Goal: Contribute content: Contribute content

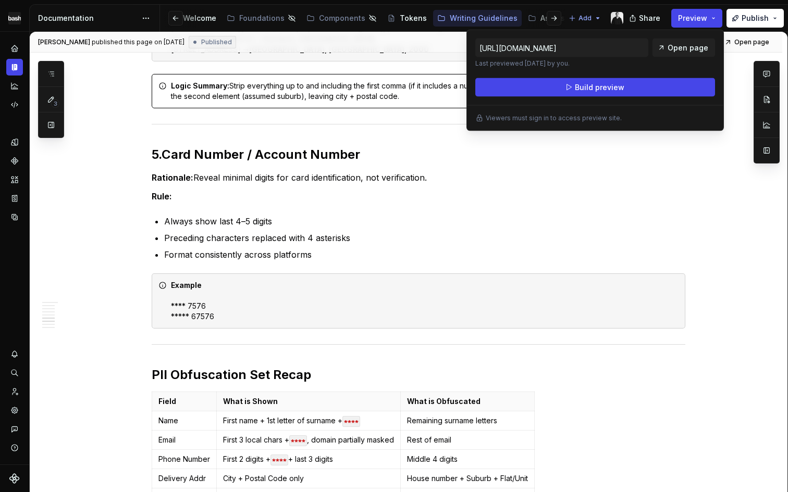
scroll to position [0, 57]
click at [538, 17] on div "Playgrounds" at bounding box center [553, 18] width 46 height 10
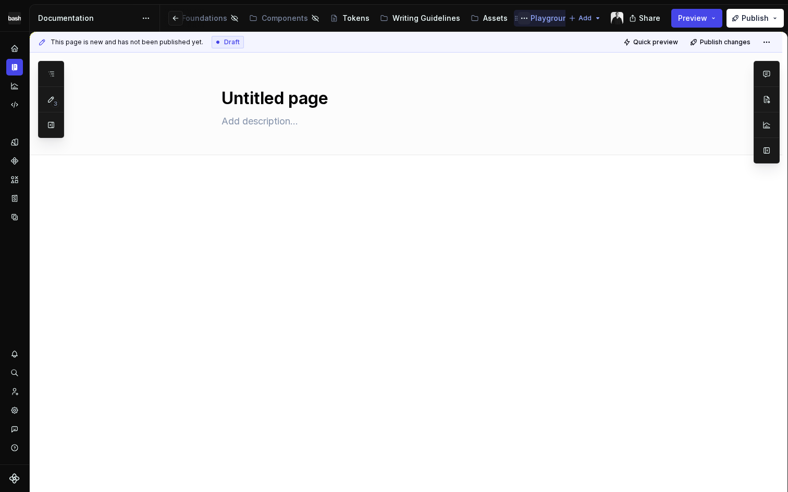
click at [518, 16] on button "Page tree" at bounding box center [524, 18] width 13 height 13
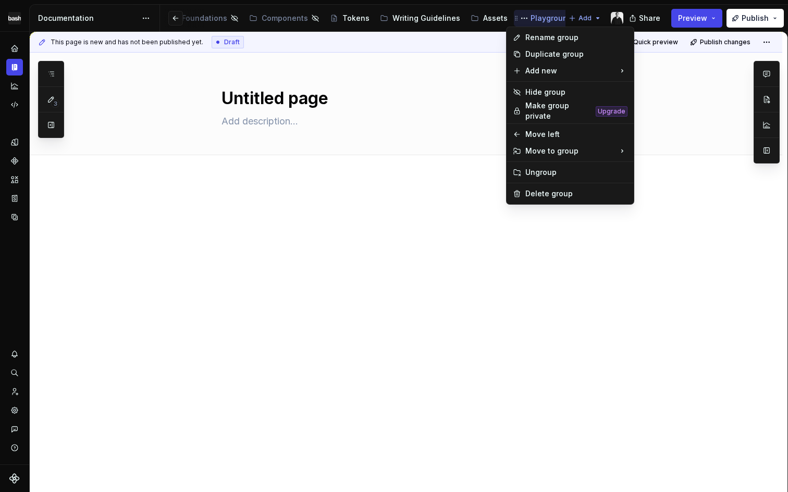
click at [516, 16] on html "Elementa-Ø Design system data Documentation Accessibility guide for tree Page t…" at bounding box center [394, 246] width 788 height 492
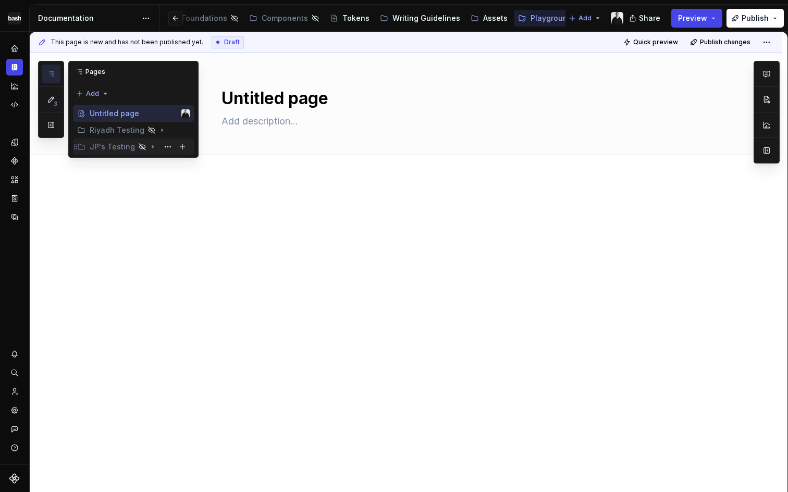
click at [115, 146] on div "JP's Testing" at bounding box center [112, 147] width 45 height 10
click at [116, 160] on div "Storybook" at bounding box center [118, 163] width 37 height 10
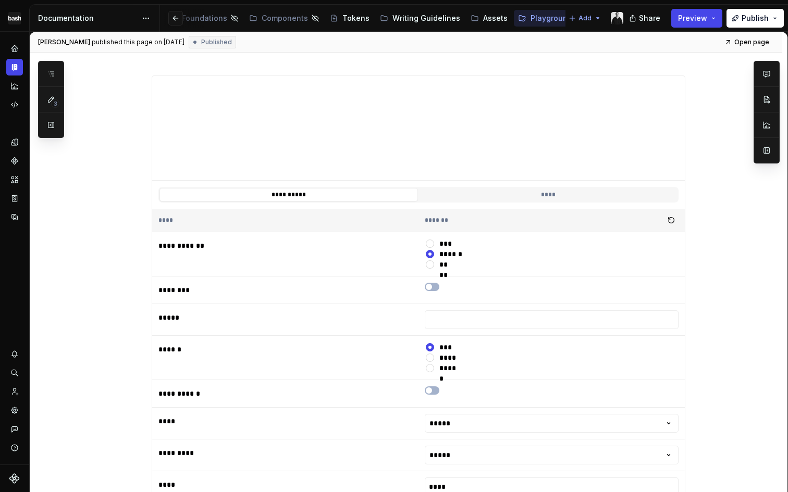
scroll to position [154, 0]
click at [431, 244] on button "*****" at bounding box center [430, 242] width 8 height 8
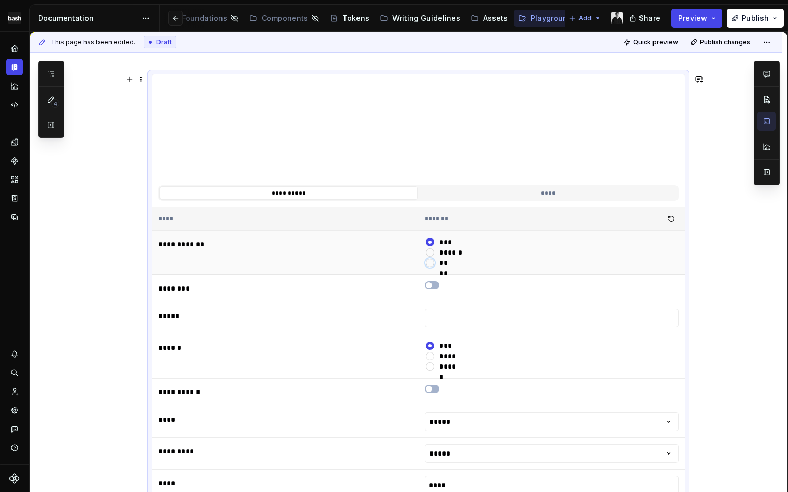
click at [434, 265] on button "****" at bounding box center [430, 263] width 8 height 8
click at [434, 252] on button "******" at bounding box center [430, 253] width 8 height 8
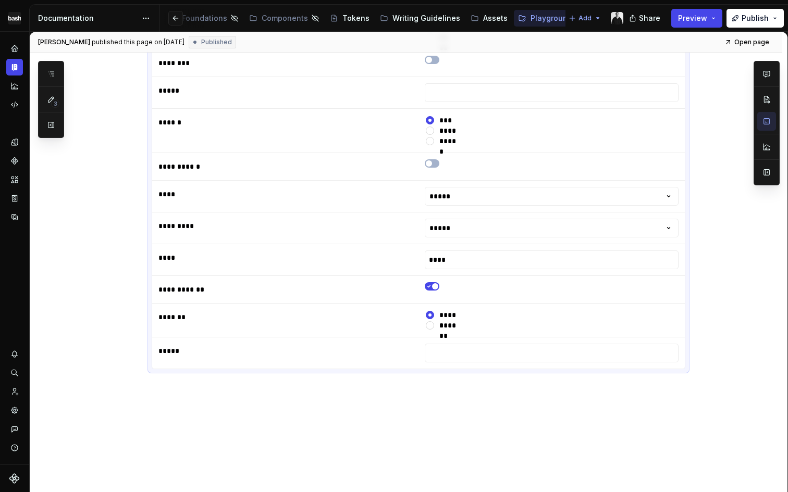
scroll to position [416, 0]
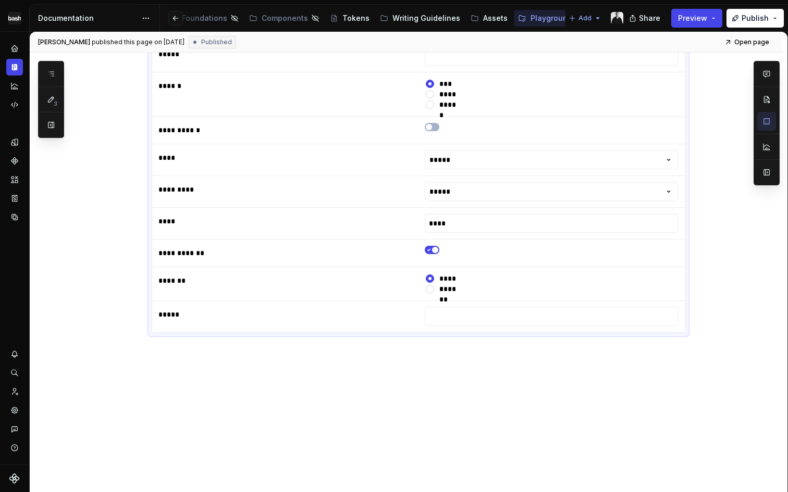
click at [325, 344] on div "**********" at bounding box center [419, 66] width 534 height 559
click at [310, 358] on div "**********" at bounding box center [406, 128] width 752 height 732
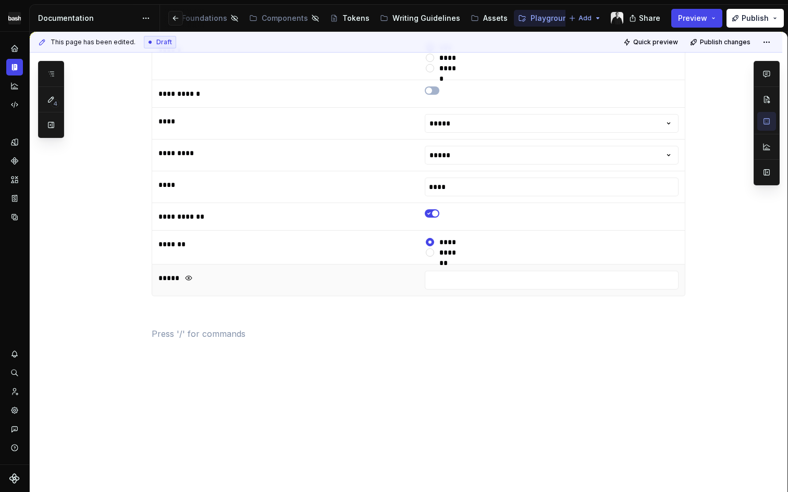
scroll to position [460, 0]
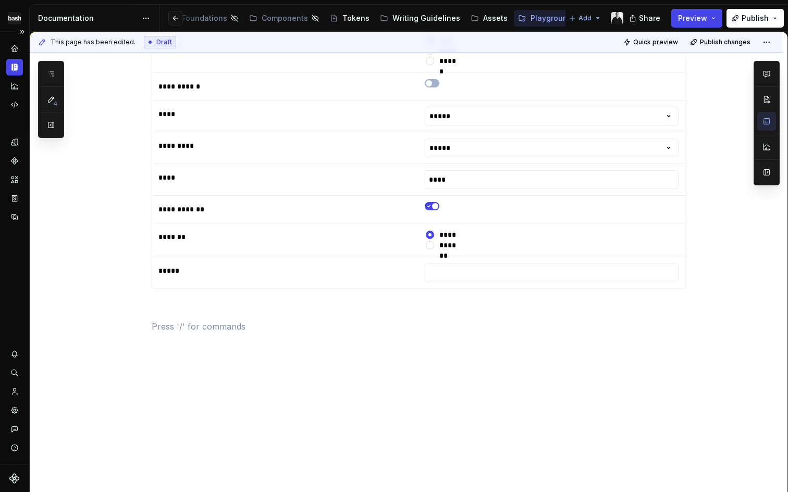
click at [14, 66] on icon "Documentation" at bounding box center [16, 67] width 4 height 7
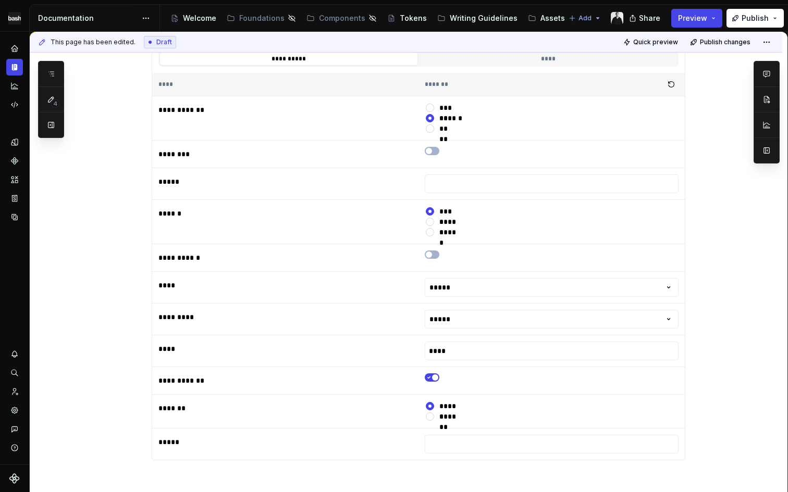
scroll to position [460, 0]
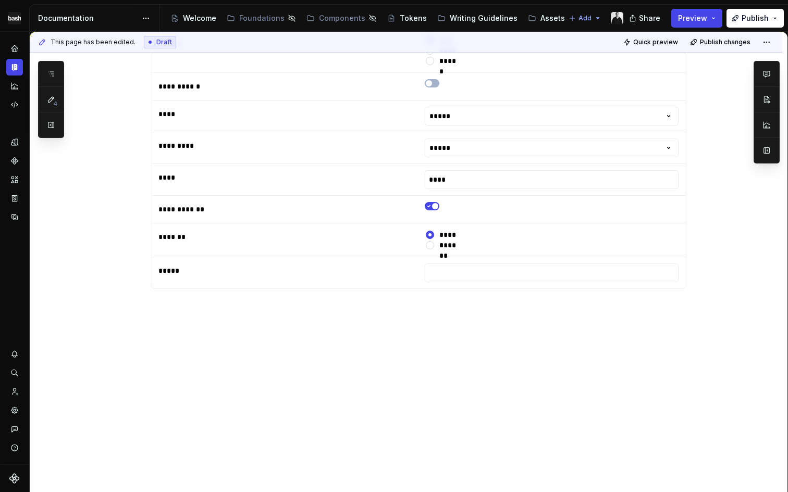
type textarea "*"
click at [196, 344] on div "**********" at bounding box center [419, 44] width 534 height 602
click at [182, 311] on p at bounding box center [419, 308] width 534 height 13
click at [135, 306] on button "button" at bounding box center [129, 308] width 15 height 15
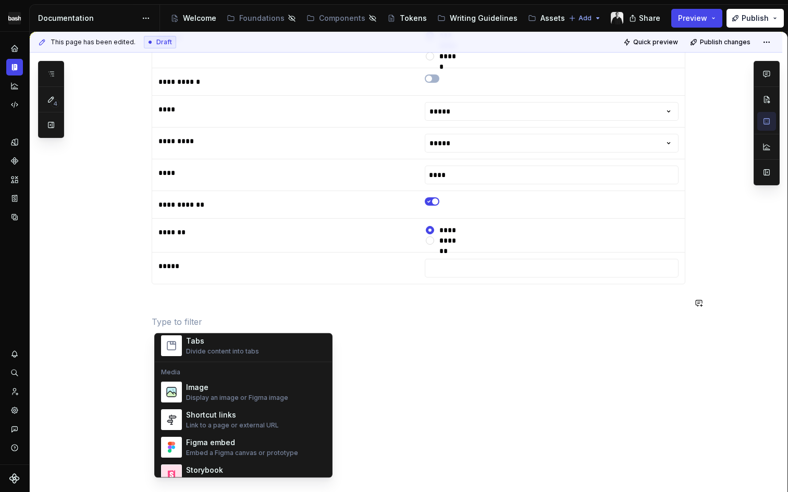
scroll to position [414, 0]
click at [237, 423] on div "Link to a page or external URL" at bounding box center [232, 427] width 93 height 8
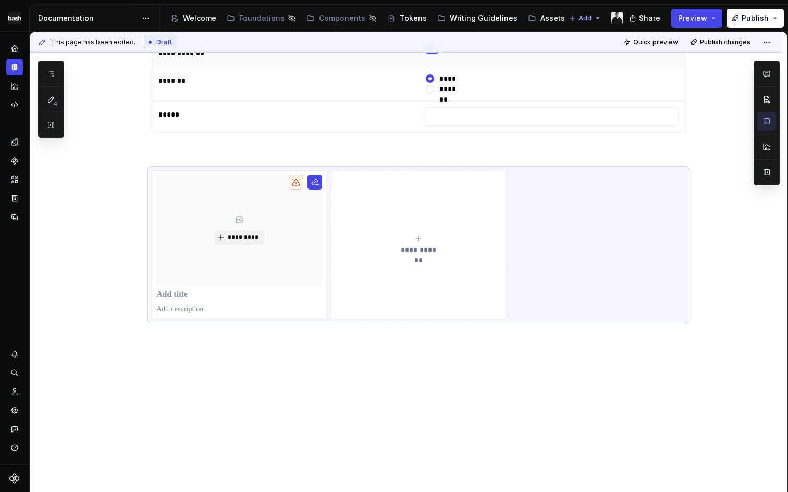
scroll to position [623, 0]
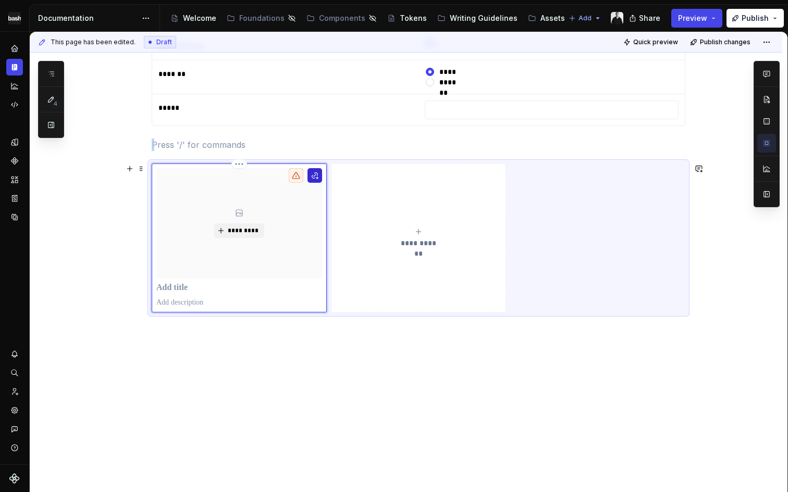
click at [314, 177] on button "button" at bounding box center [314, 175] width 15 height 15
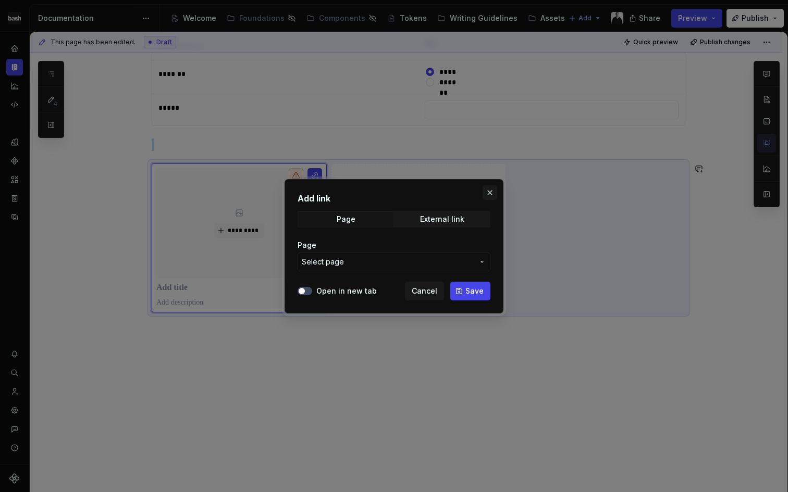
click at [484, 196] on button "button" at bounding box center [489, 192] width 15 height 15
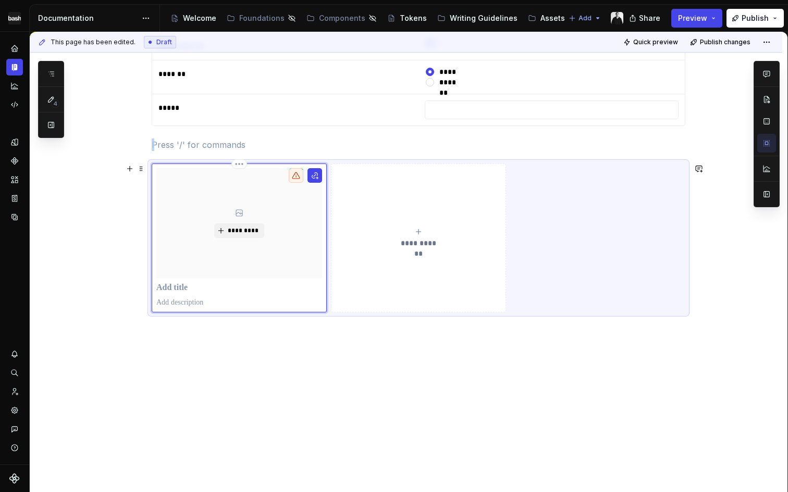
click at [222, 270] on div "*********" at bounding box center [239, 223] width 166 height 110
click at [232, 231] on span "*********" at bounding box center [243, 231] width 32 height 8
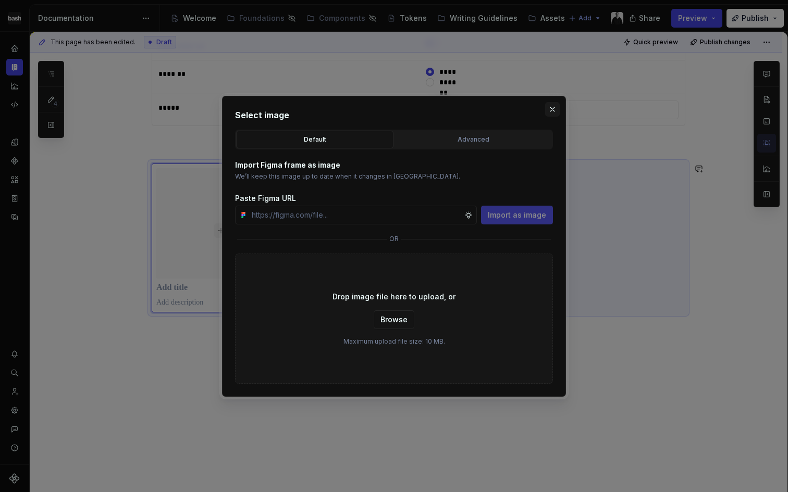
click at [552, 109] on button "button" at bounding box center [552, 109] width 15 height 15
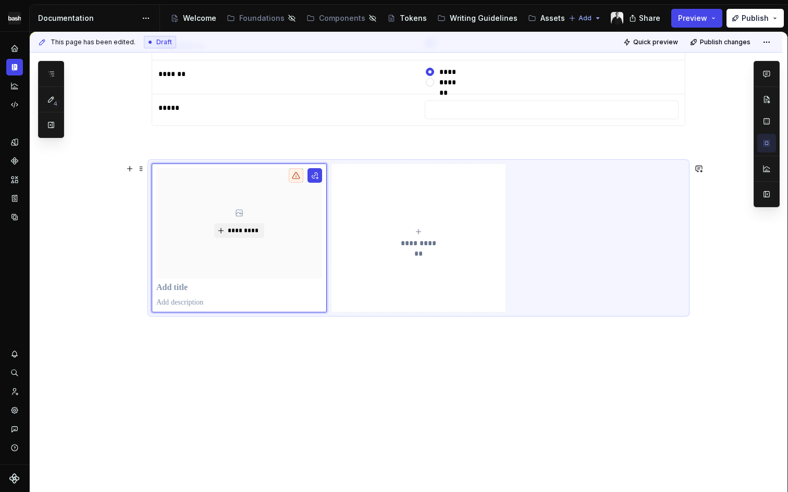
click at [615, 206] on div "**********" at bounding box center [419, 238] width 534 height 149
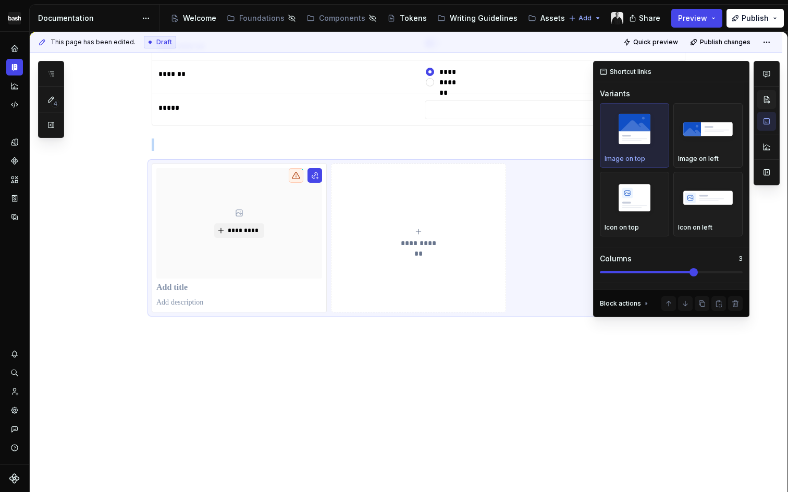
click at [764, 94] on button "button" at bounding box center [766, 99] width 19 height 19
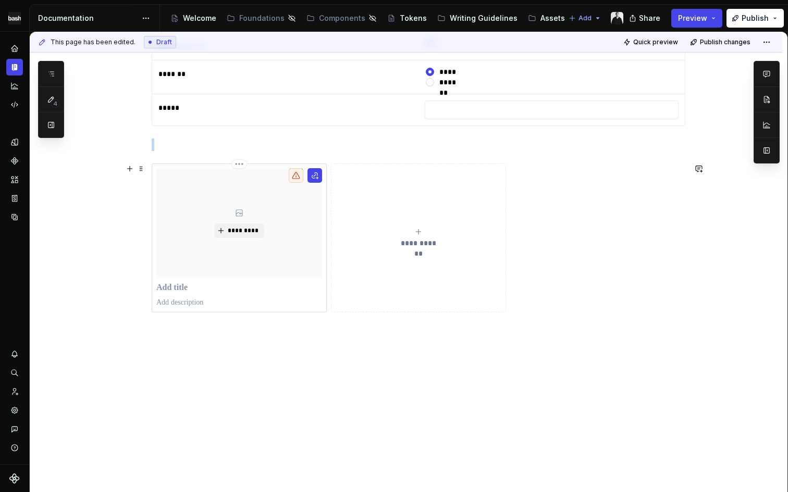
click at [274, 236] on div "*********" at bounding box center [239, 223] width 166 height 110
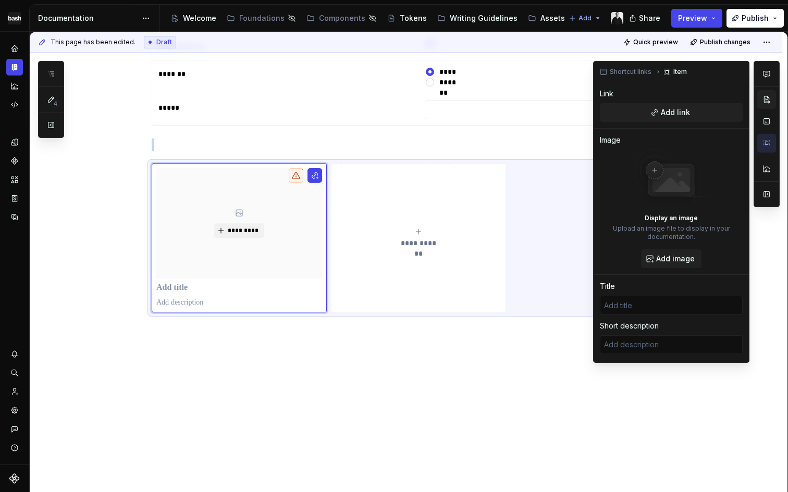
click at [766, 98] on button "button" at bounding box center [766, 99] width 19 height 19
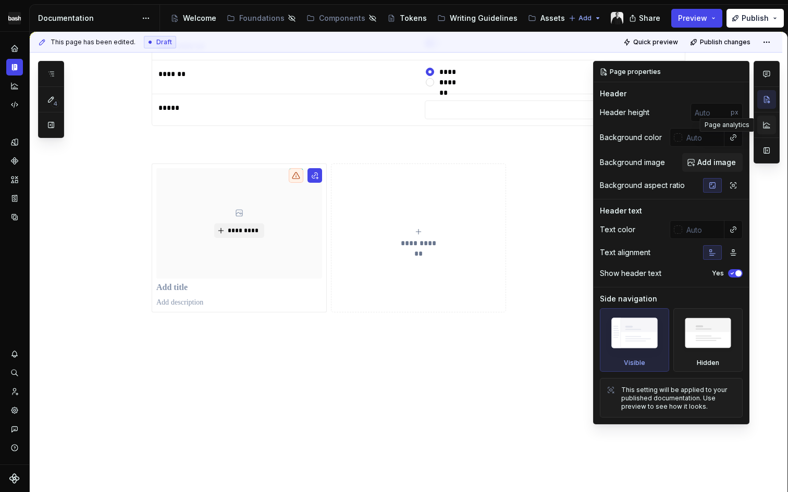
click at [766, 120] on button "button" at bounding box center [766, 125] width 19 height 19
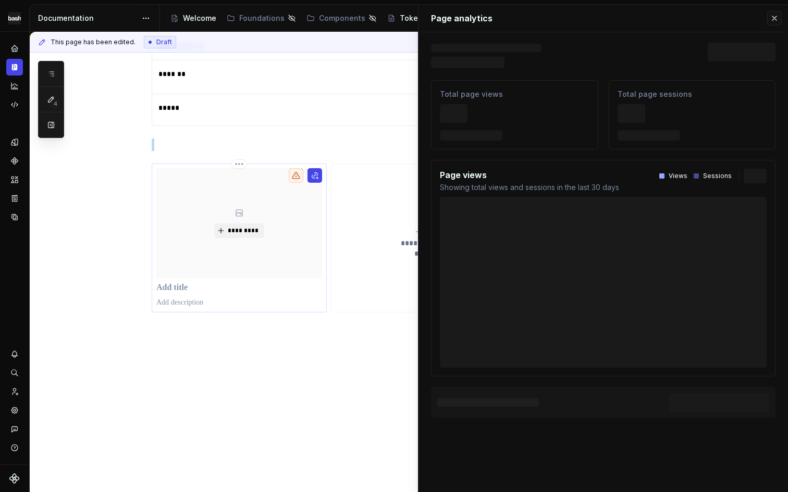
click at [240, 191] on div "*********" at bounding box center [239, 223] width 166 height 110
click at [774, 21] on button "button" at bounding box center [774, 18] width 15 height 15
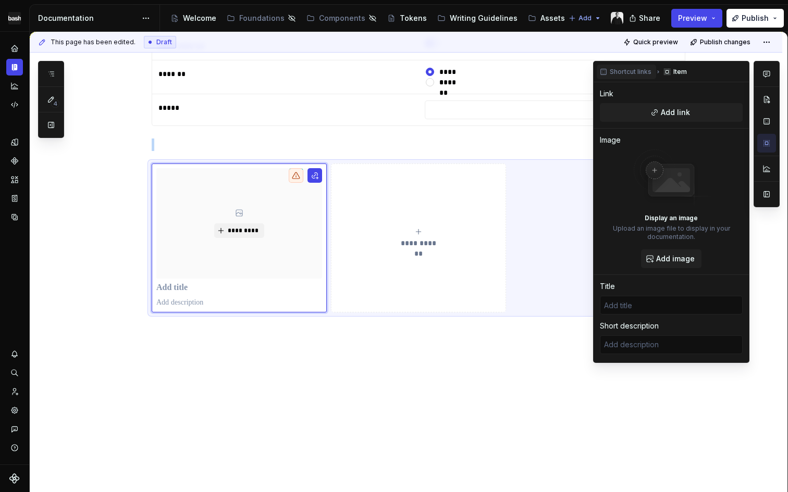
click at [638, 71] on span "Shortcut links" at bounding box center [631, 72] width 42 height 8
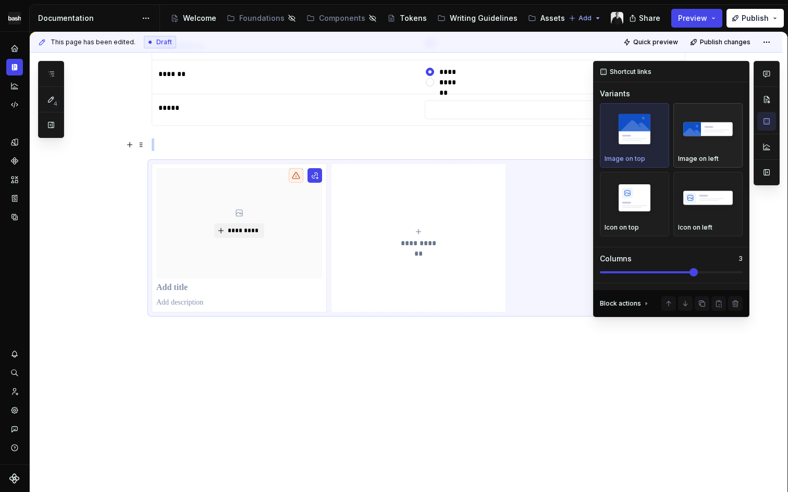
click at [702, 144] on img "button" at bounding box center [708, 129] width 60 height 38
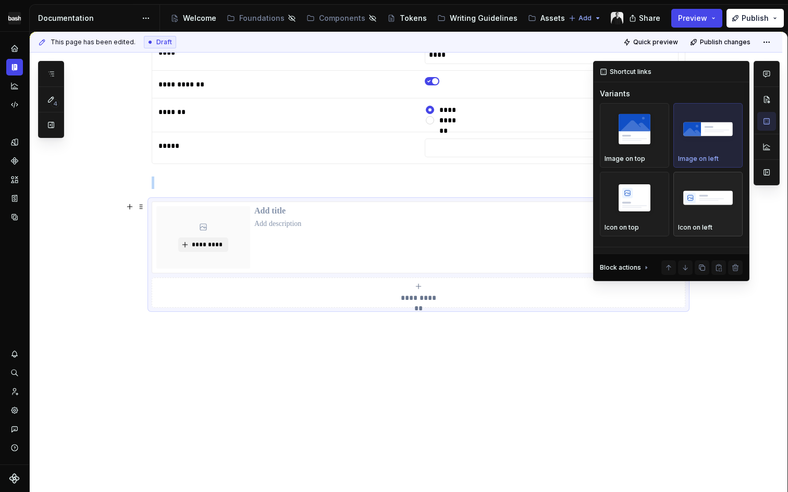
click at [695, 204] on img "button" at bounding box center [708, 198] width 60 height 38
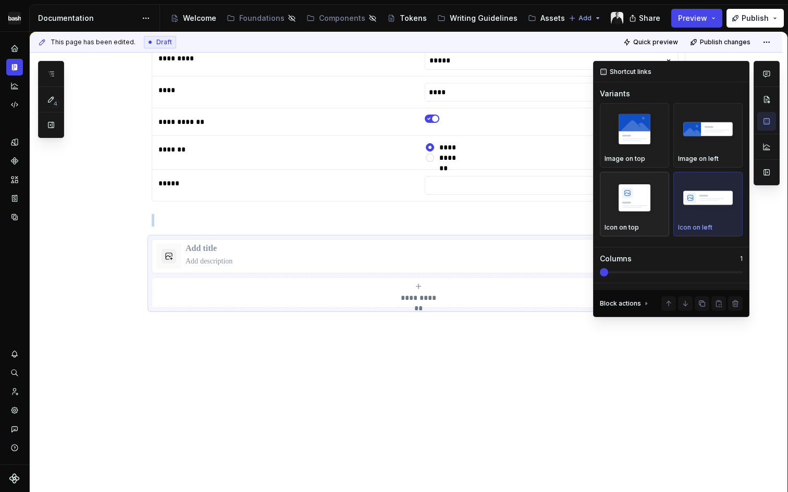
click at [639, 206] on img "button" at bounding box center [634, 198] width 60 height 38
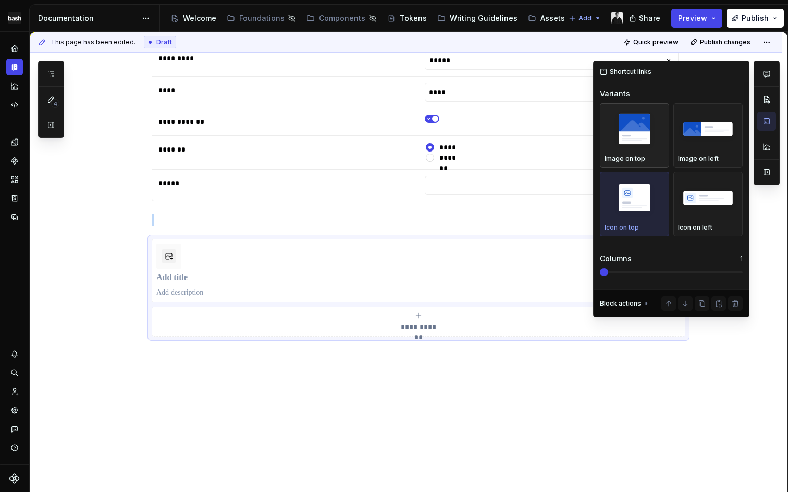
click at [647, 129] on img "button" at bounding box center [634, 129] width 60 height 38
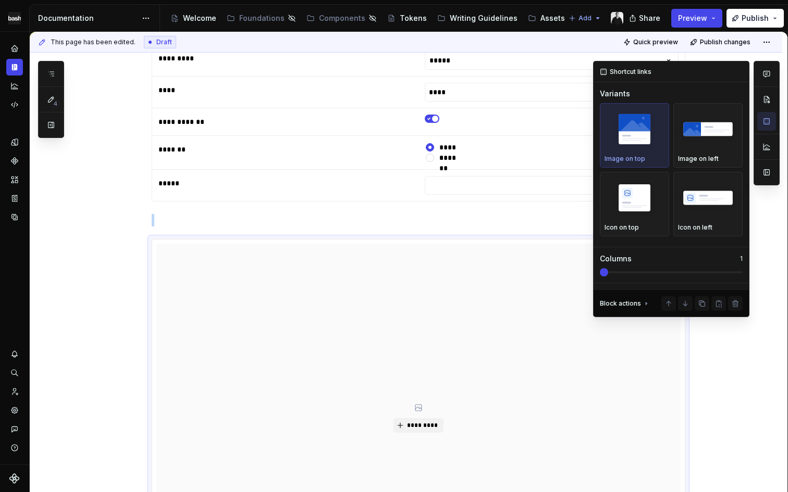
scroll to position [716, 0]
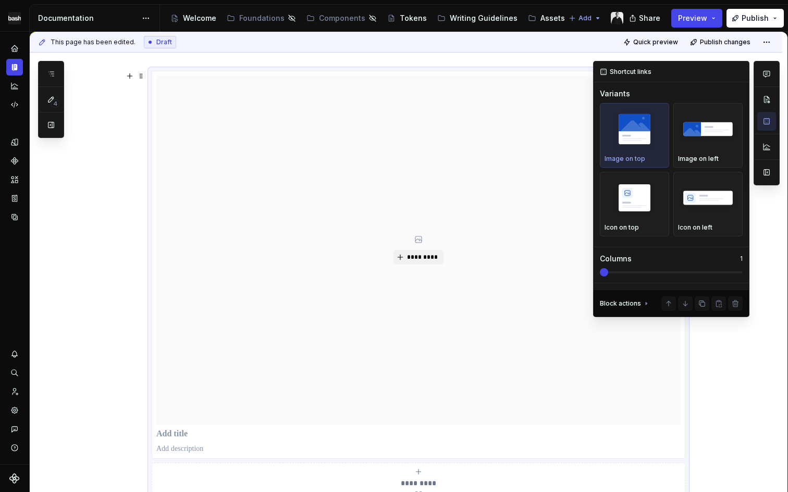
click at [644, 304] on icon at bounding box center [646, 304] width 8 height 8
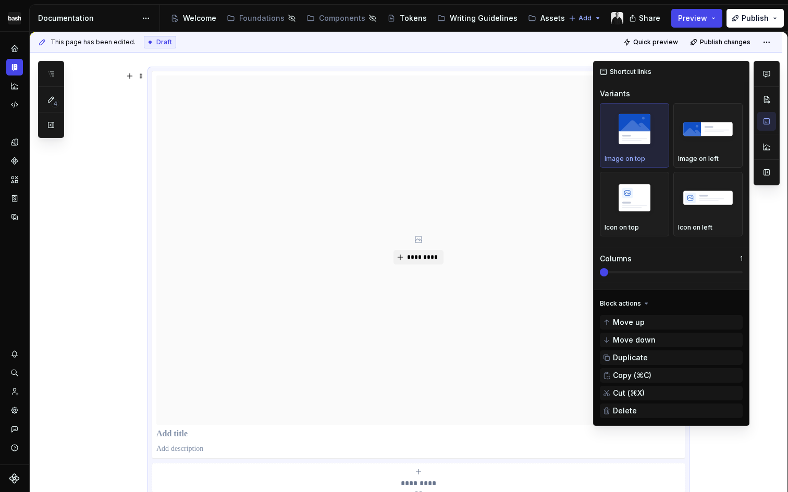
click at [608, 274] on span at bounding box center [604, 272] width 8 height 8
click at [608, 273] on span at bounding box center [604, 272] width 8 height 8
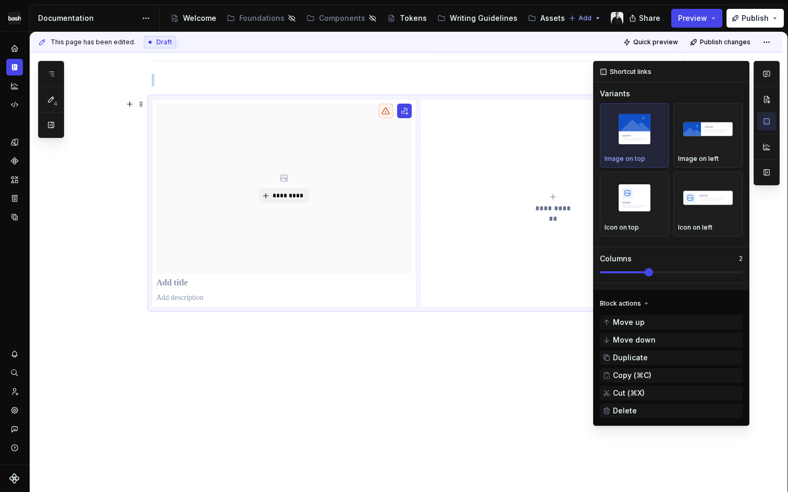
click at [663, 273] on span at bounding box center [671, 272] width 143 height 2
click at [649, 131] on img "button" at bounding box center [634, 129] width 60 height 38
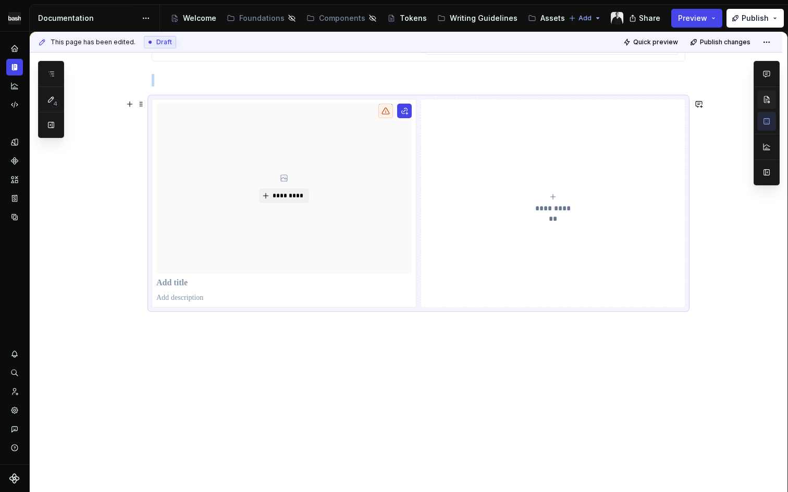
click at [766, 98] on button "button" at bounding box center [766, 99] width 19 height 19
click at [399, 172] on div "*********" at bounding box center [283, 189] width 255 height 170
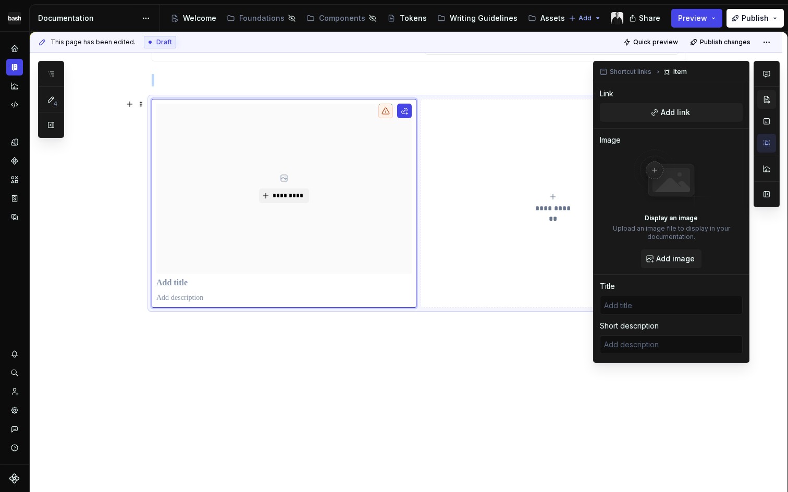
click at [765, 95] on button "button" at bounding box center [766, 99] width 19 height 19
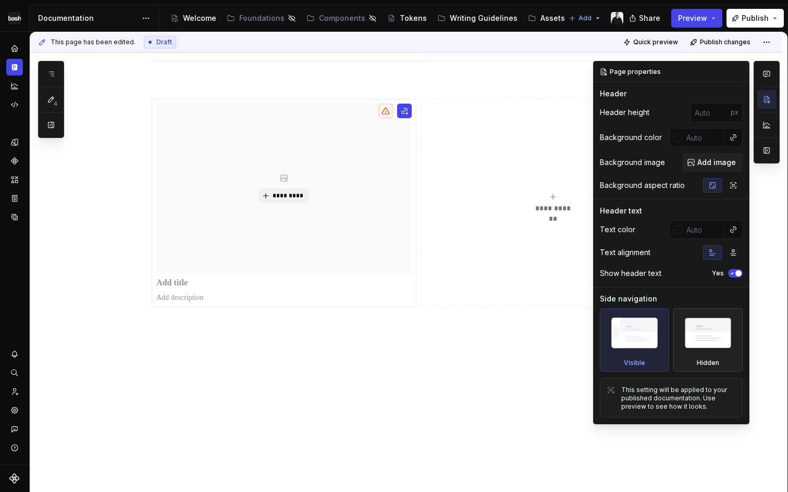
click at [678, 342] on img at bounding box center [708, 336] width 60 height 46
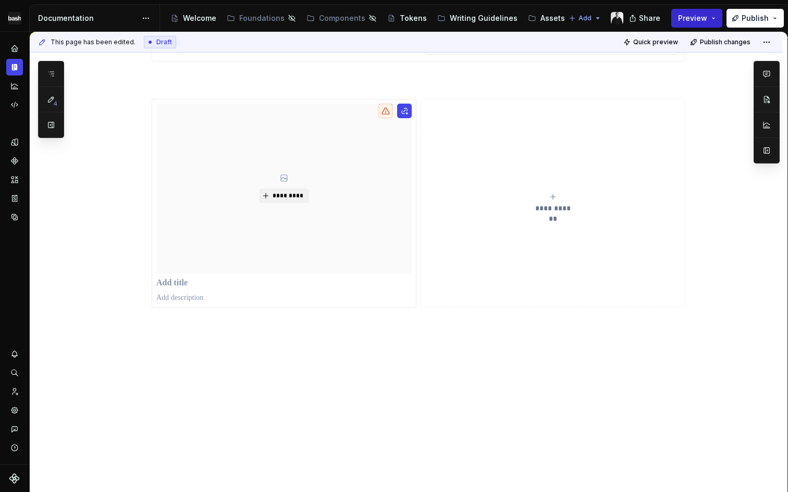
click at [695, 23] on button "Preview" at bounding box center [696, 18] width 51 height 19
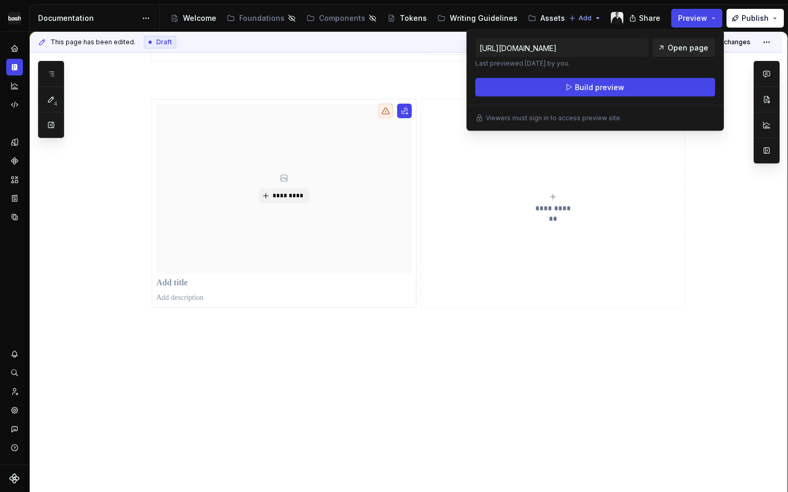
click at [691, 49] on span "Open page" at bounding box center [687, 48] width 41 height 10
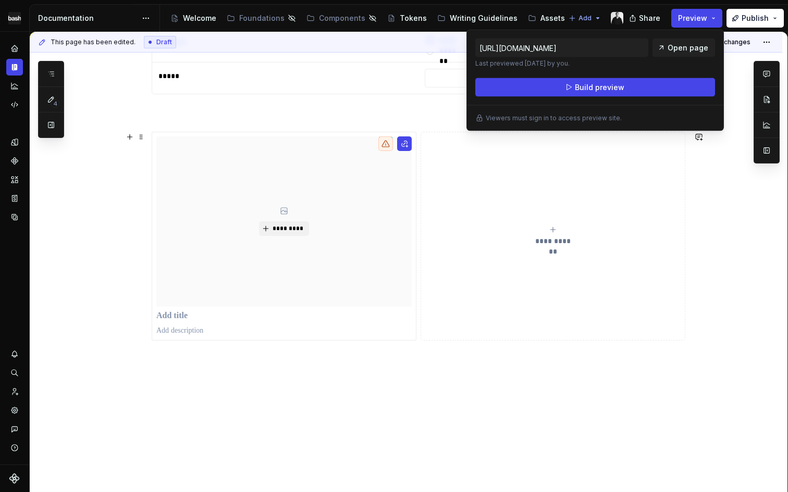
scroll to position [652, 0]
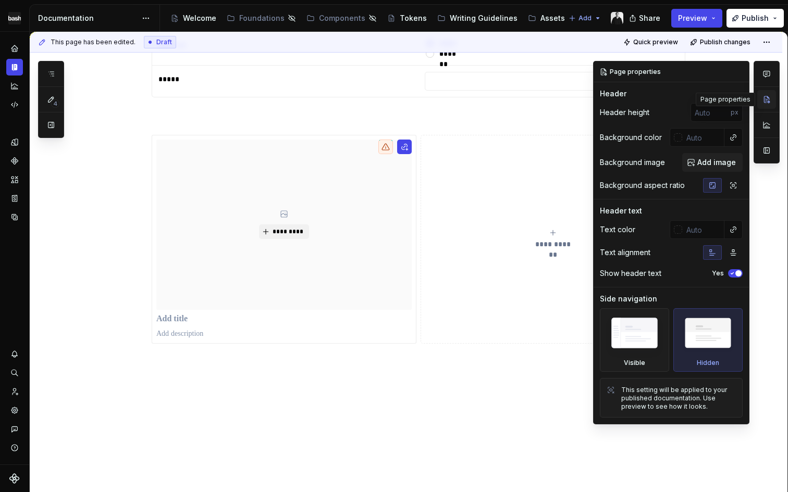
click at [764, 100] on button "button" at bounding box center [766, 99] width 19 height 19
click at [731, 187] on icon "button" at bounding box center [733, 185] width 8 height 8
click at [717, 187] on button "button" at bounding box center [712, 185] width 19 height 15
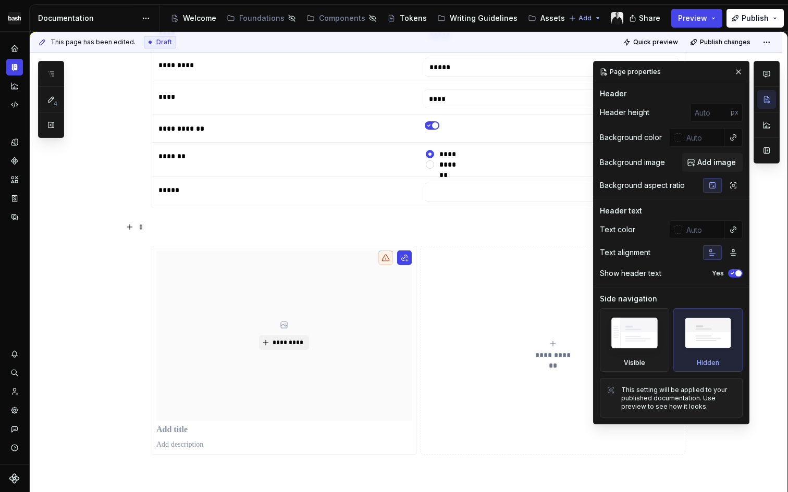
scroll to position [527, 0]
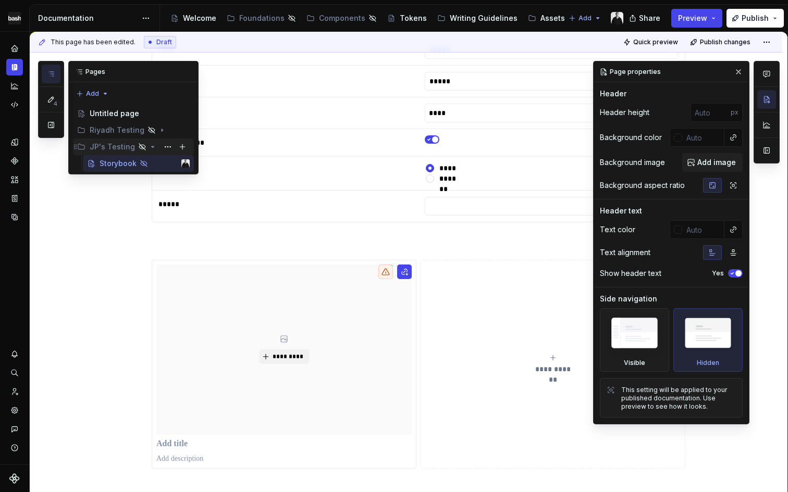
click at [139, 146] on icon "Page tree" at bounding box center [142, 147] width 8 height 8
click at [139, 148] on icon "Page tree" at bounding box center [142, 147] width 8 height 8
click at [167, 147] on button "Page tree" at bounding box center [167, 147] width 15 height 15
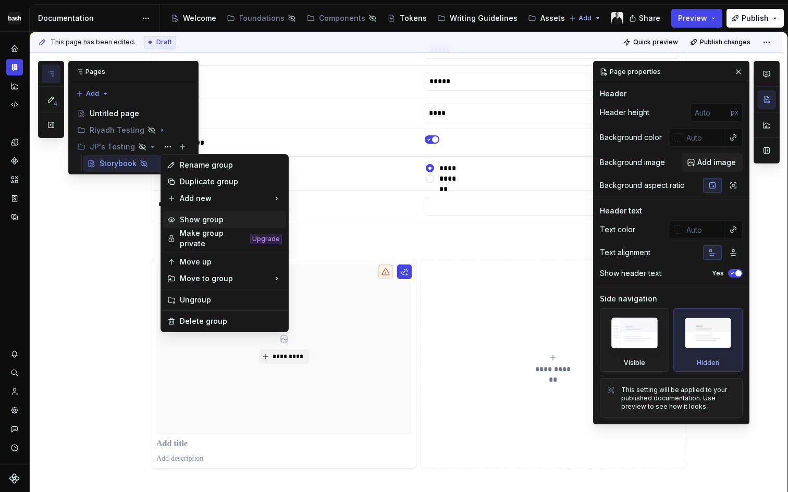
click at [195, 217] on div "Show group" at bounding box center [231, 220] width 102 height 10
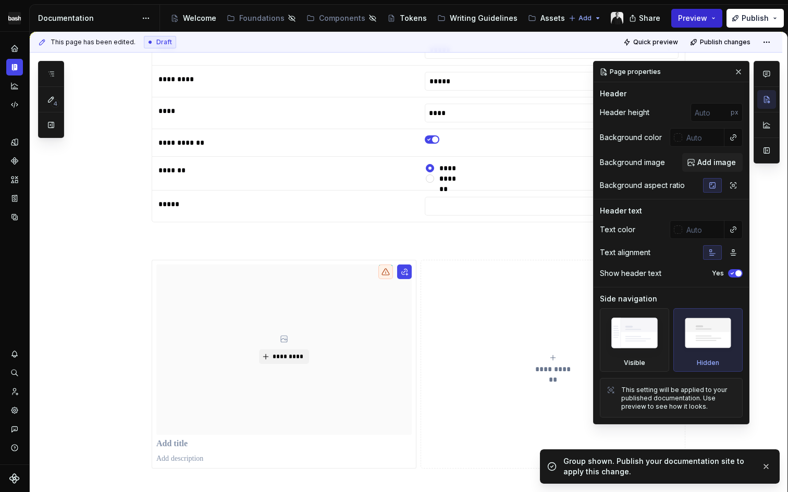
click at [703, 19] on span "Preview" at bounding box center [692, 18] width 29 height 10
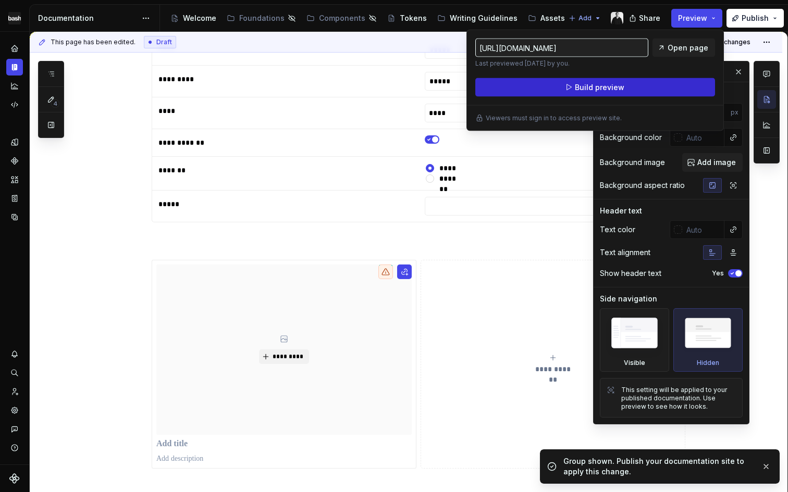
click at [622, 89] on button "Build preview" at bounding box center [595, 87] width 240 height 19
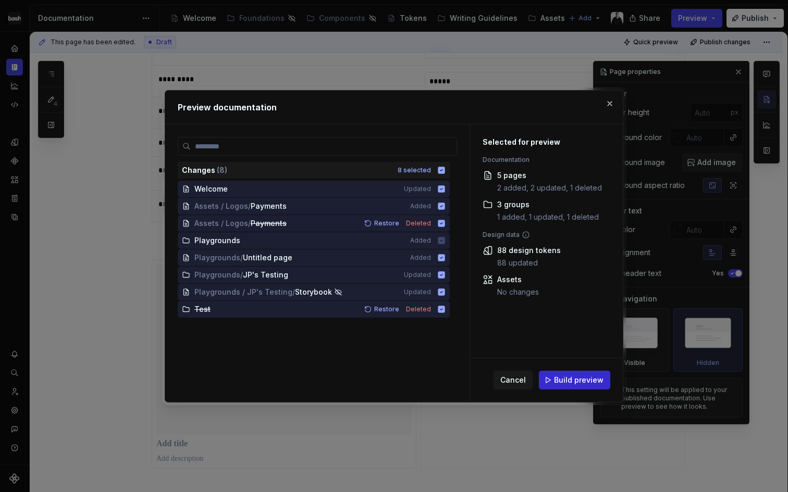
click at [575, 383] on span "Build preview" at bounding box center [579, 380] width 50 height 10
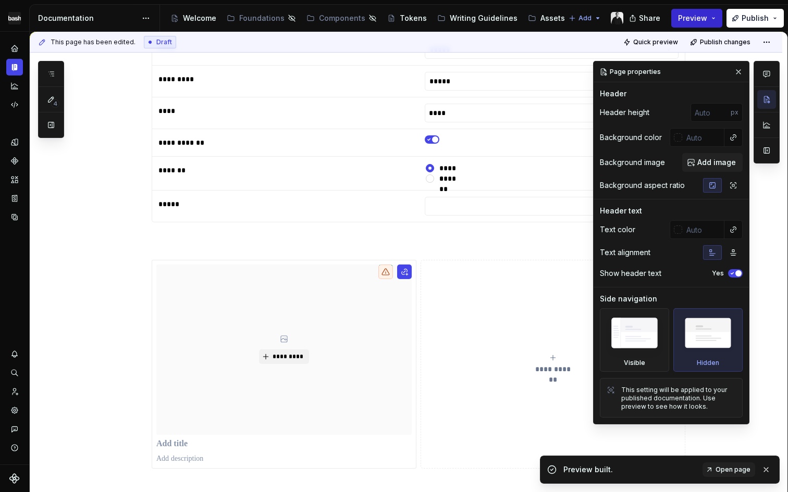
click at [701, 17] on span "Preview" at bounding box center [692, 18] width 29 height 10
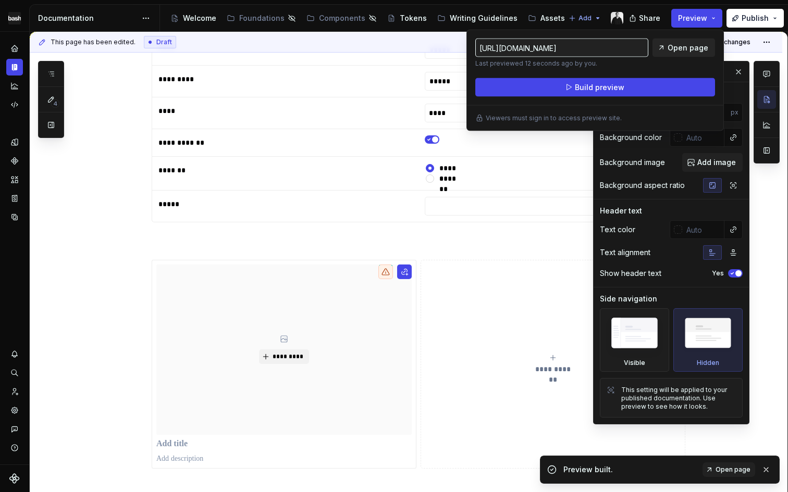
click at [684, 48] on span "Open page" at bounding box center [687, 48] width 41 height 10
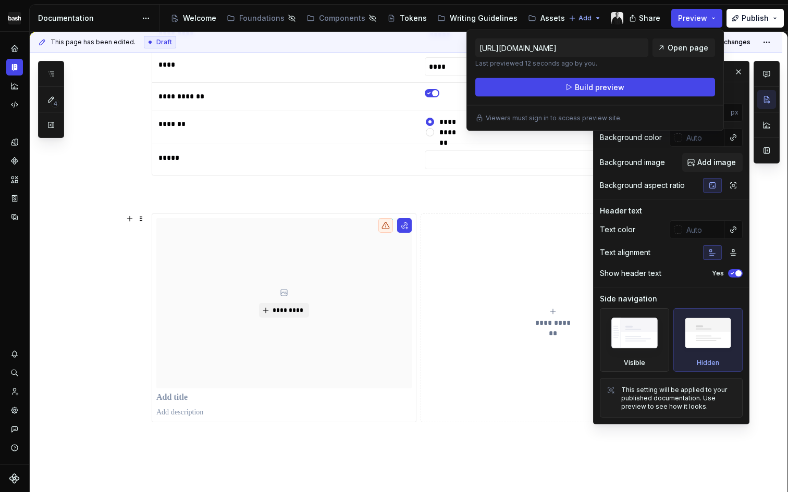
scroll to position [591, 0]
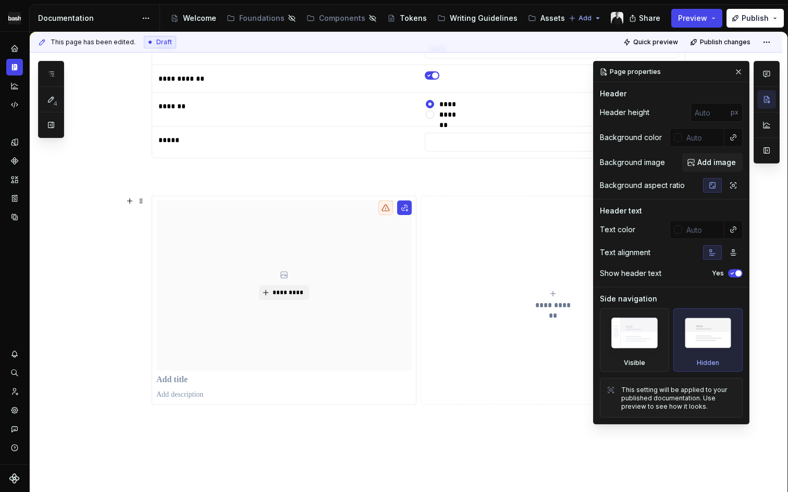
click at [525, 280] on button "**********" at bounding box center [552, 300] width 265 height 209
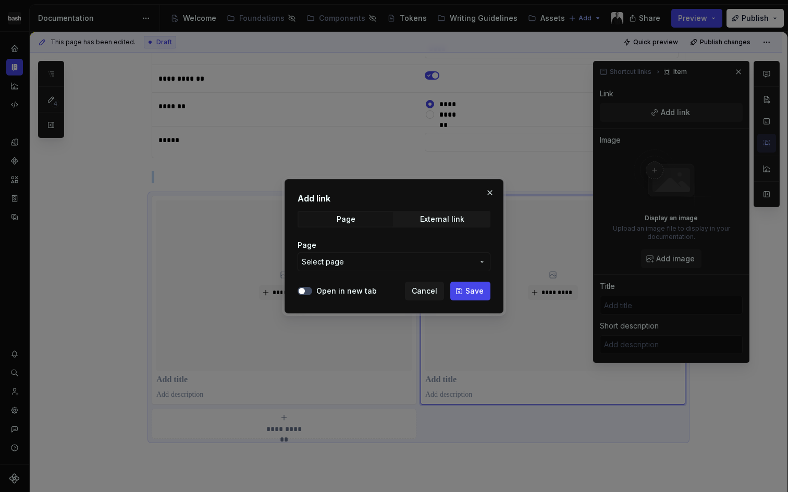
click at [364, 261] on span "Select page" at bounding box center [388, 262] width 172 height 10
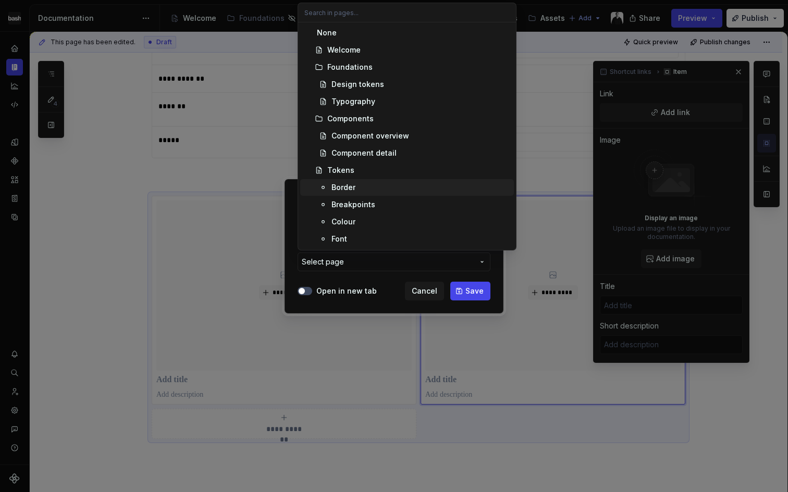
click at [358, 195] on span "Border" at bounding box center [407, 187] width 214 height 17
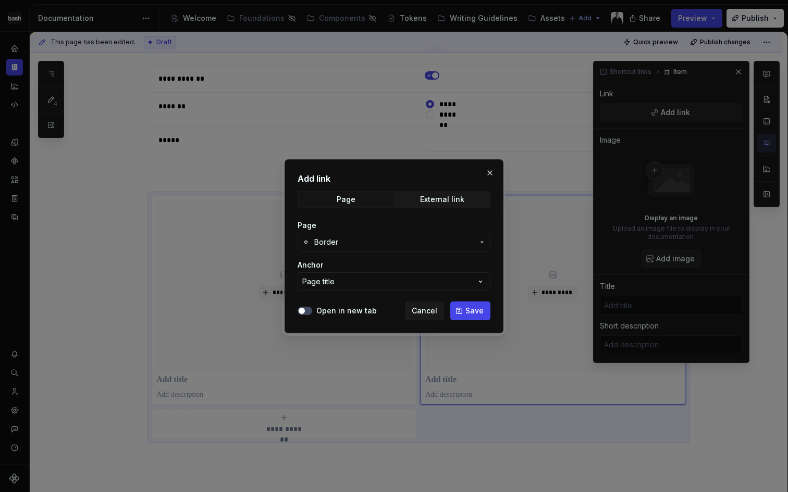
click at [348, 238] on span "Border" at bounding box center [393, 242] width 159 height 10
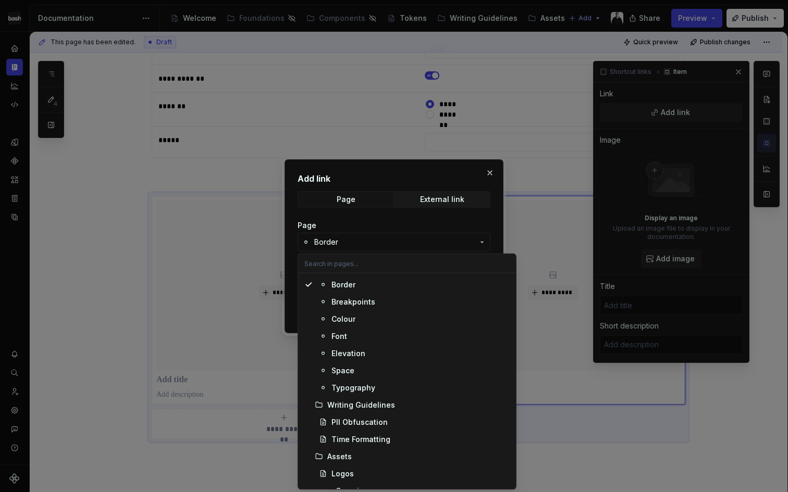
scroll to position [172, 0]
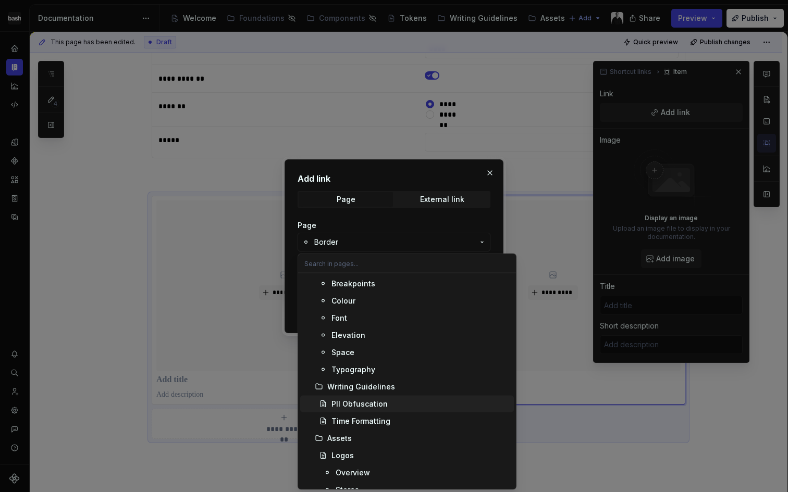
click at [360, 407] on div "PII Obfuscation" at bounding box center [359, 404] width 56 height 10
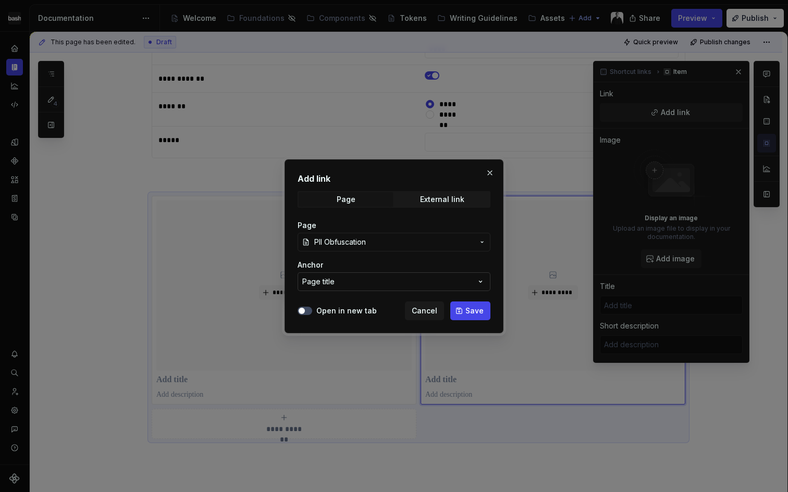
click at [351, 280] on button "Page title" at bounding box center [394, 282] width 193 height 19
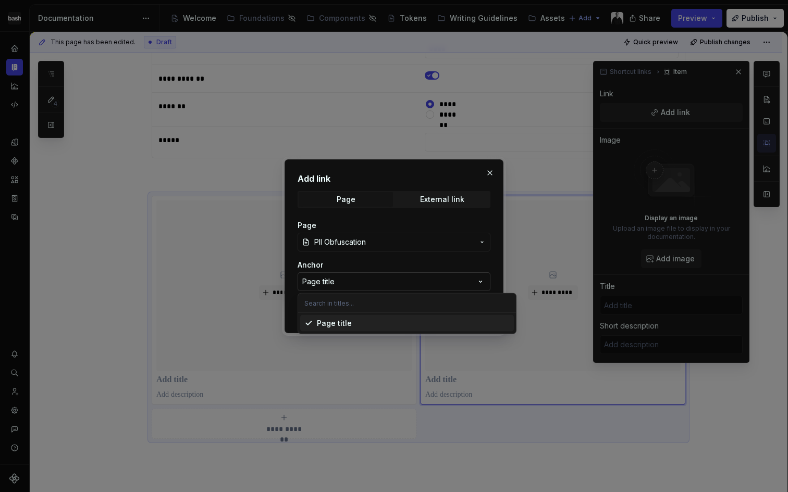
click at [351, 280] on div "Add link Page External link Page PII Obfuscation Anchor Page title Open in new …" at bounding box center [394, 246] width 788 height 492
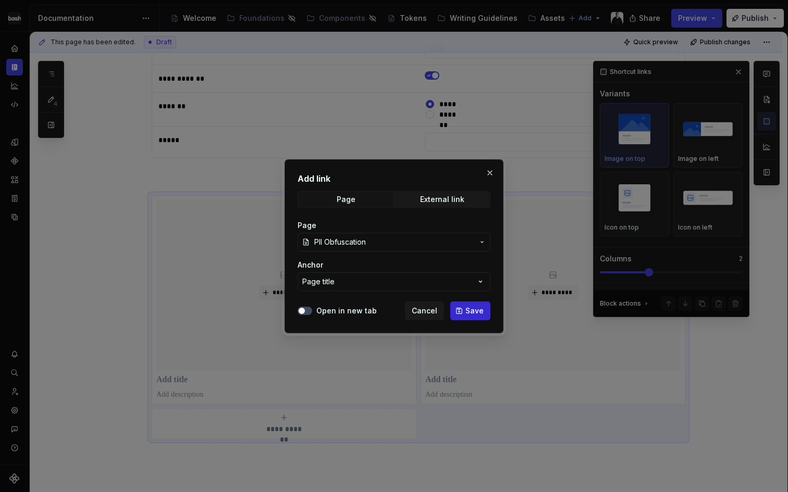
click at [470, 312] on span "Save" at bounding box center [474, 311] width 18 height 10
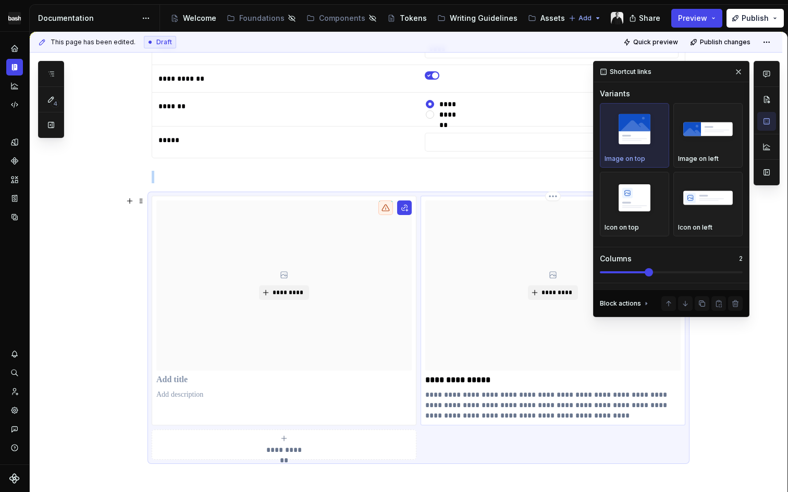
click at [492, 341] on div "*********" at bounding box center [552, 286] width 255 height 170
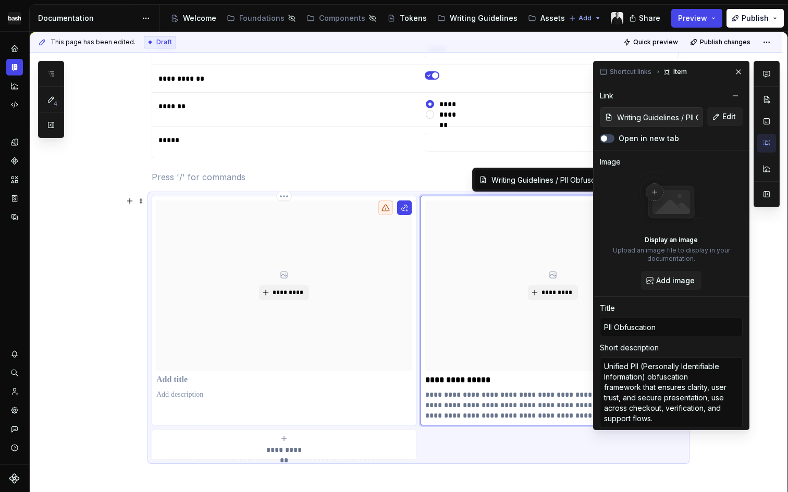
type textarea "*"
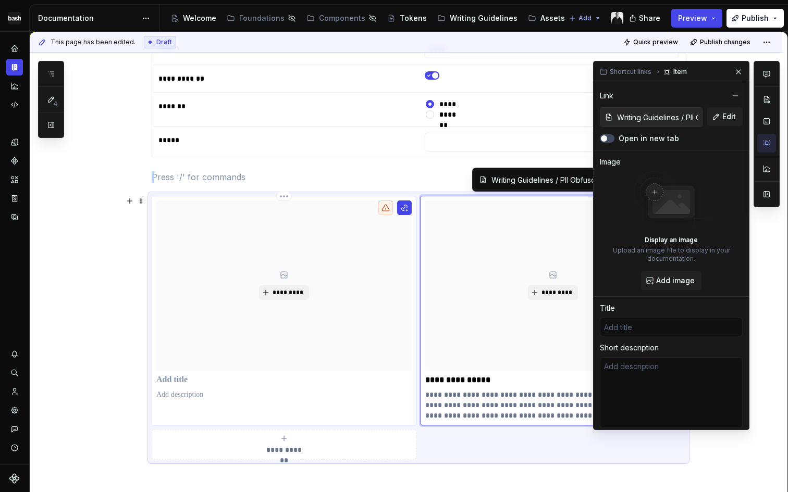
click at [347, 324] on div "*********" at bounding box center [283, 286] width 255 height 170
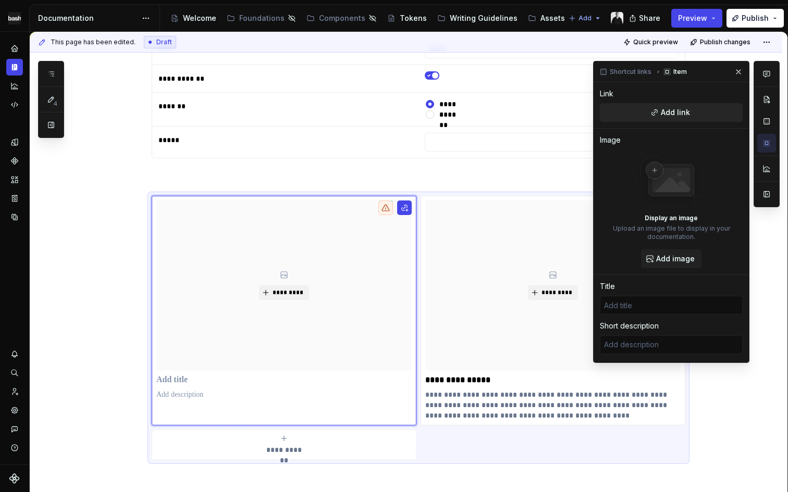
click at [660, 115] on button "Add link" at bounding box center [671, 112] width 143 height 19
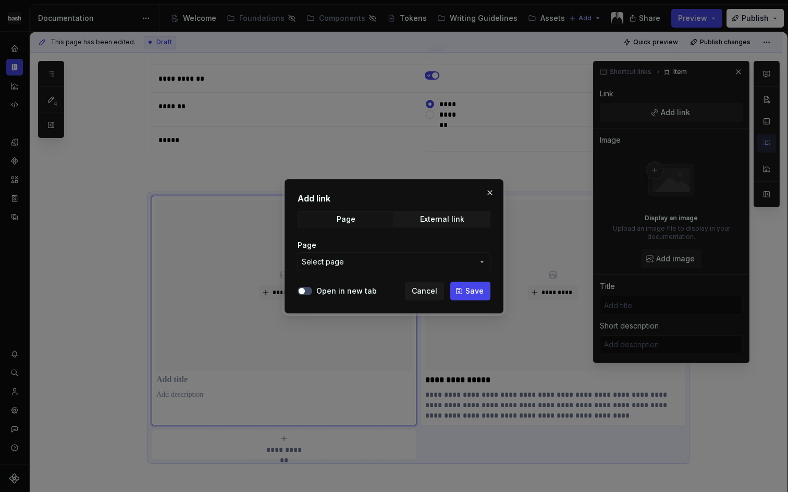
click at [355, 258] on span "Select page" at bounding box center [388, 262] width 172 height 10
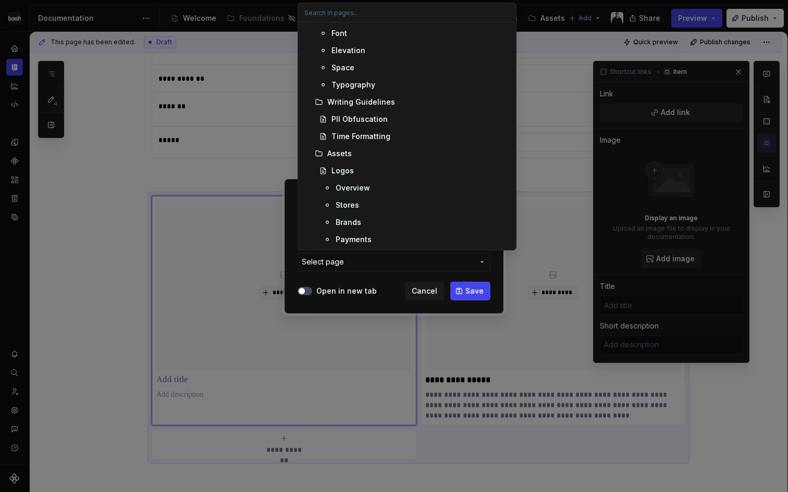
scroll to position [203, 0]
click at [361, 136] on div "Time Formatting" at bounding box center [360, 139] width 59 height 10
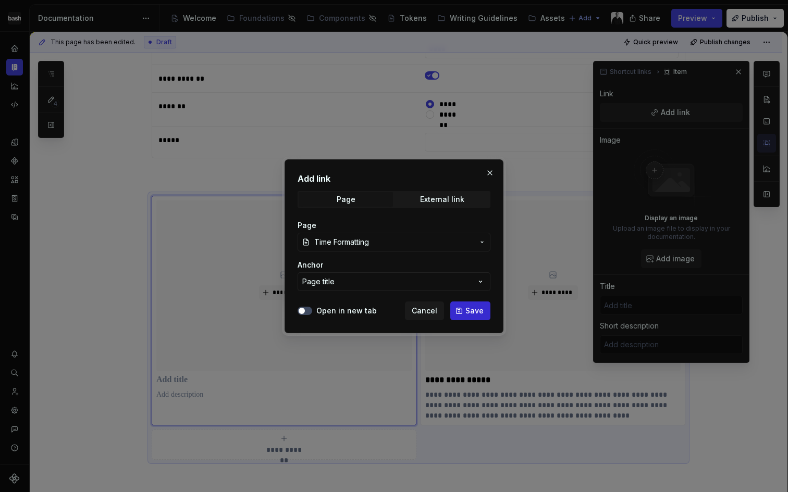
click at [469, 313] on span "Save" at bounding box center [474, 311] width 18 height 10
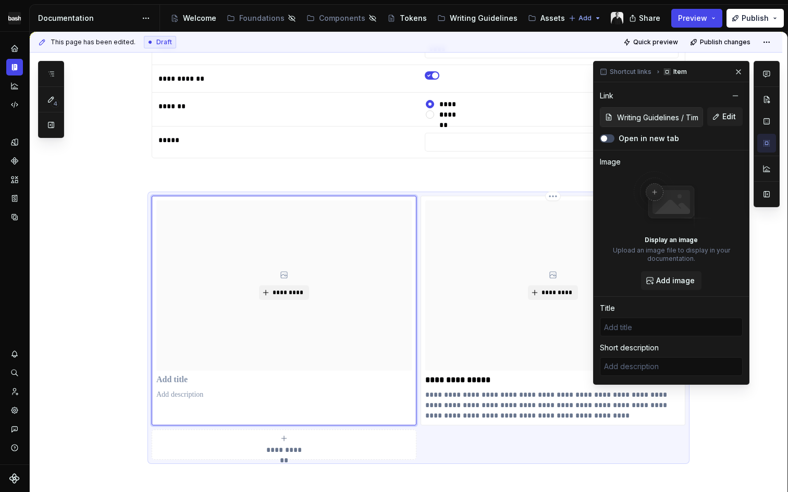
type textarea "*"
type input "Time Formatting"
type textarea "A unified, concise relative time format, designed for consistency and readabili…"
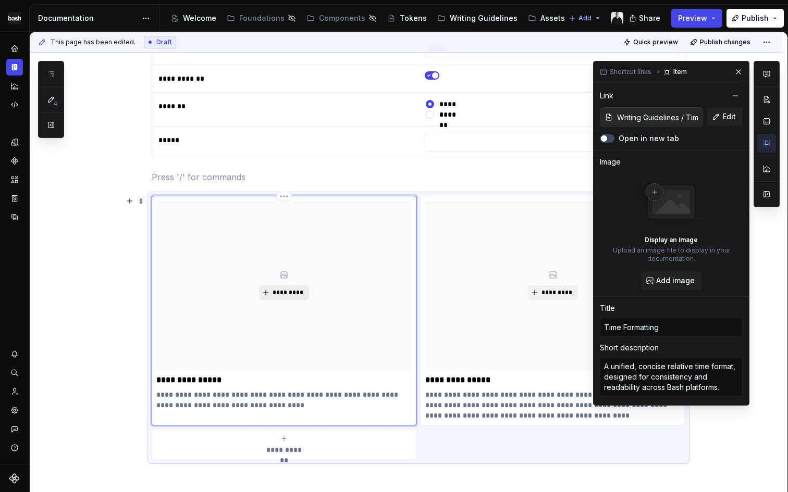
click at [280, 295] on span "*********" at bounding box center [288, 293] width 32 height 8
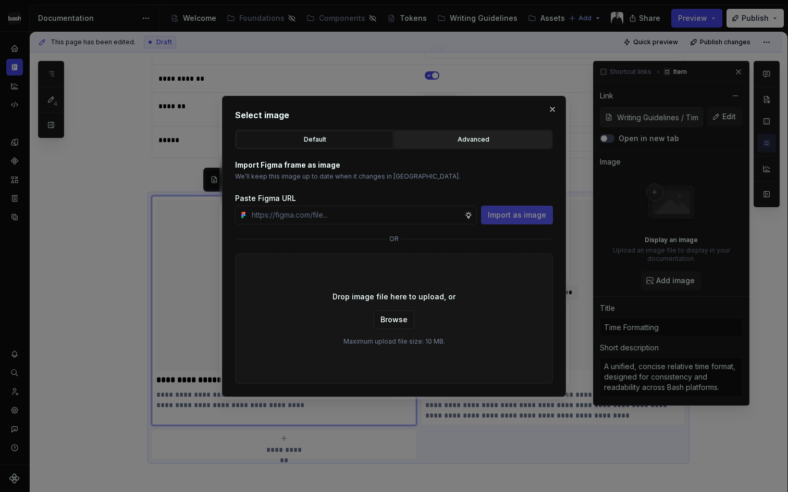
click at [465, 134] on div "Advanced" at bounding box center [473, 139] width 150 height 10
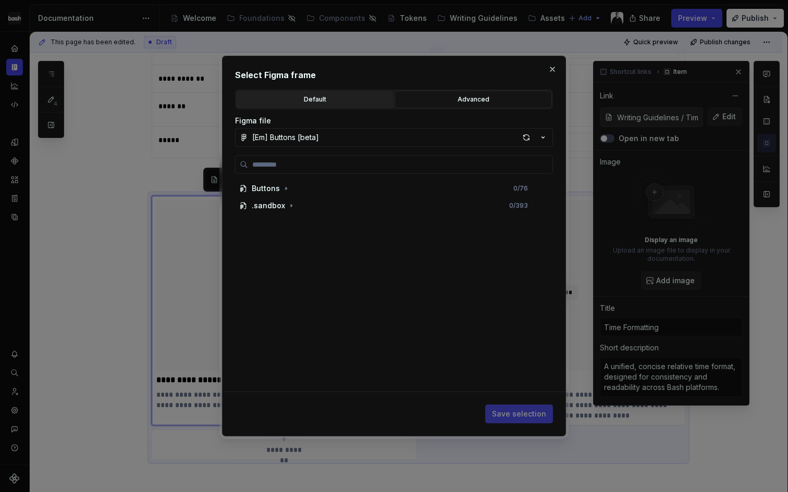
click at [295, 107] on button "Default" at bounding box center [314, 100] width 157 height 18
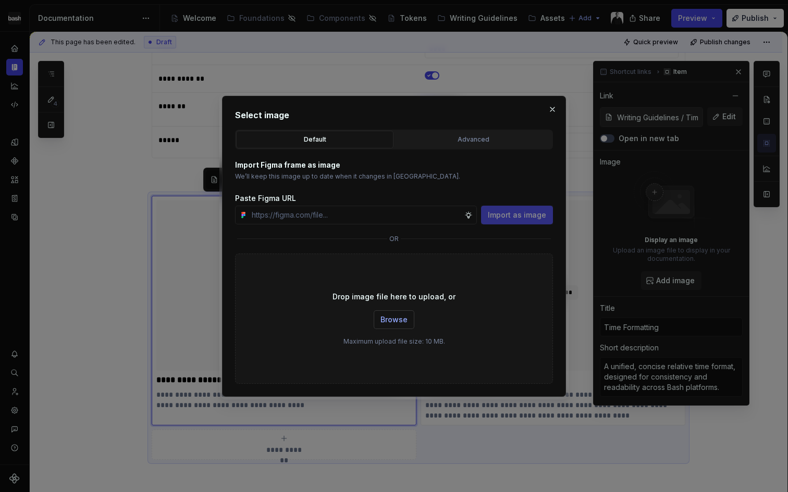
click at [395, 323] on span "Browse" at bounding box center [393, 320] width 27 height 10
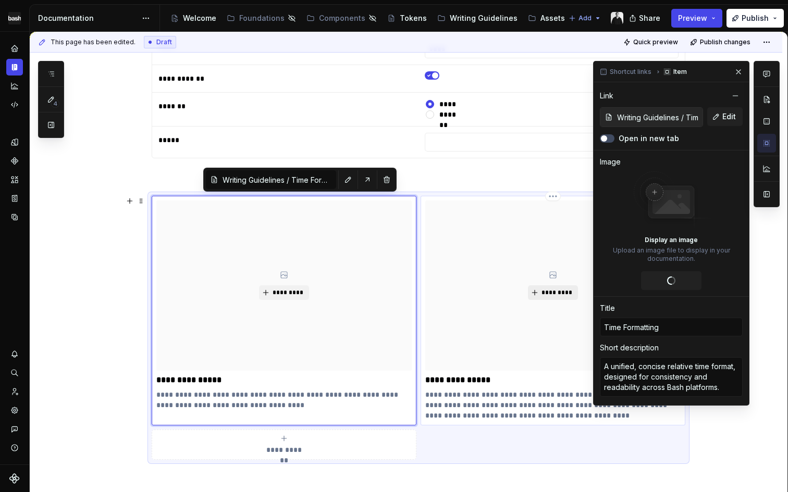
type textarea "*"
type input "PII Obfuscation"
type textarea "Unified PII (Personally Identifiable Information) obfuscation framework that en…"
type input "Writing Guidelines / PII Obfuscation"
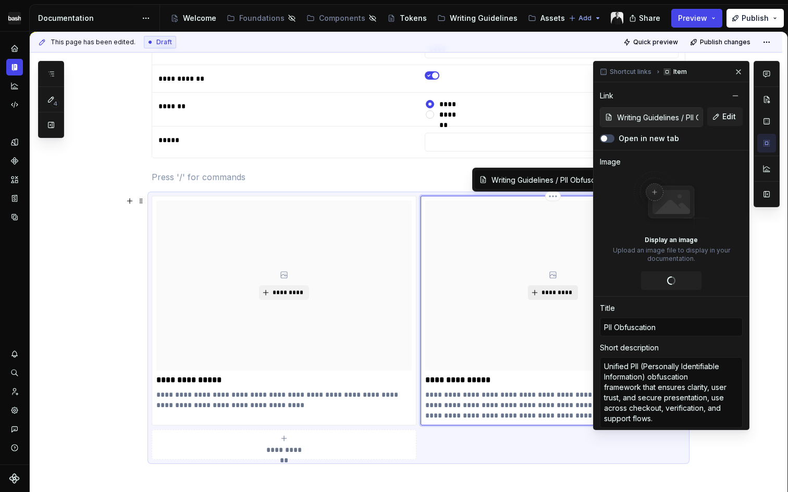
click at [553, 293] on span "*********" at bounding box center [557, 293] width 32 height 8
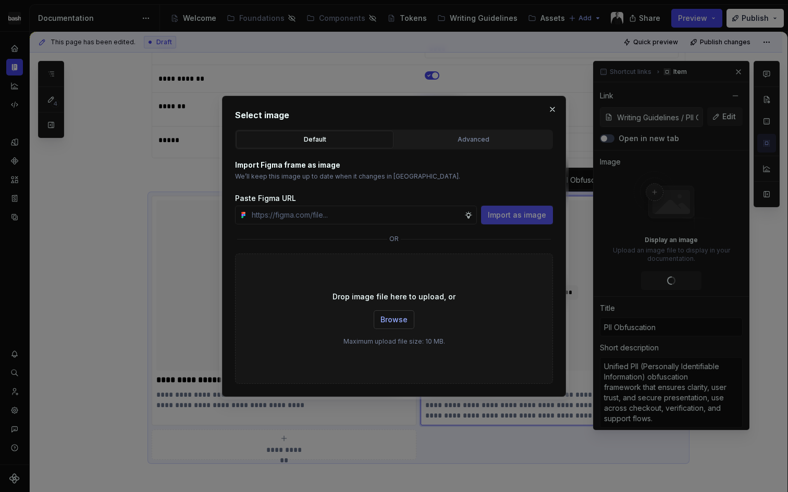
click at [390, 313] on button "Browse" at bounding box center [394, 320] width 41 height 19
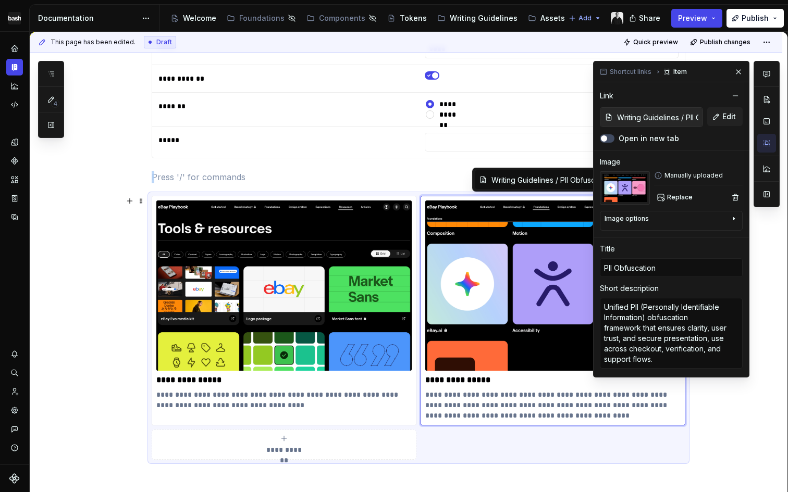
click at [679, 215] on div "Image options" at bounding box center [666, 221] width 125 height 13
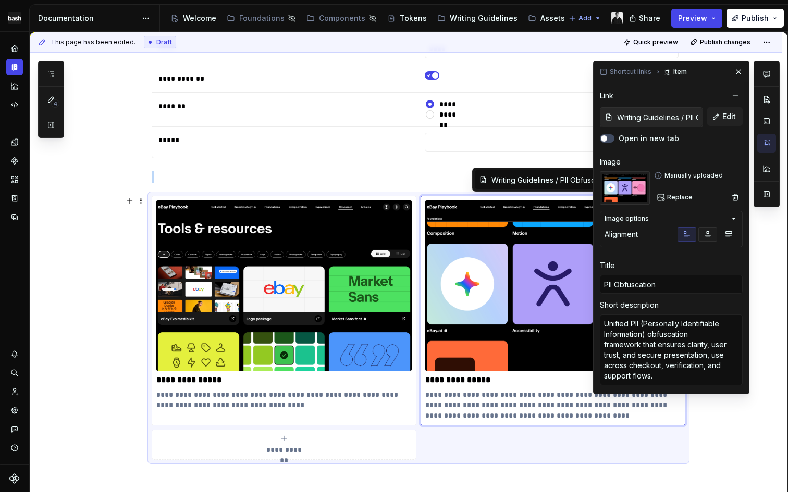
click at [707, 234] on icon "button" at bounding box center [707, 234] width 8 height 8
click at [722, 234] on button "button" at bounding box center [728, 234] width 19 height 15
click at [711, 236] on icon "button" at bounding box center [707, 234] width 8 height 8
click at [719, 119] on button "Edit" at bounding box center [724, 116] width 35 height 19
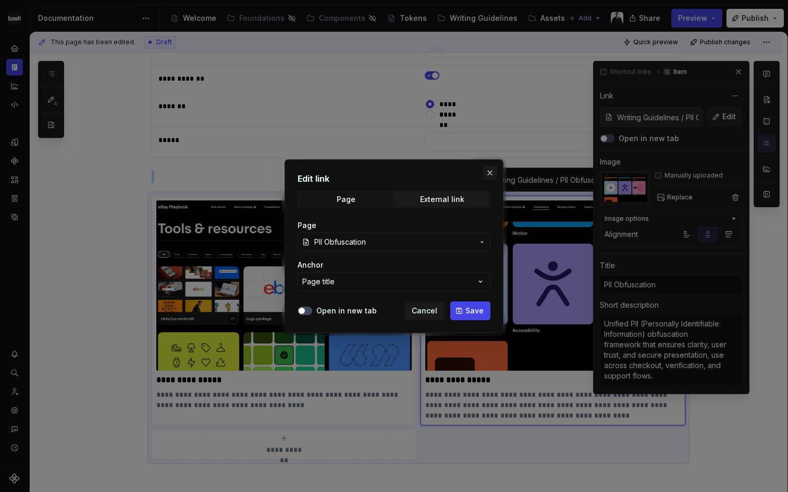
click at [488, 177] on button "button" at bounding box center [489, 173] width 15 height 15
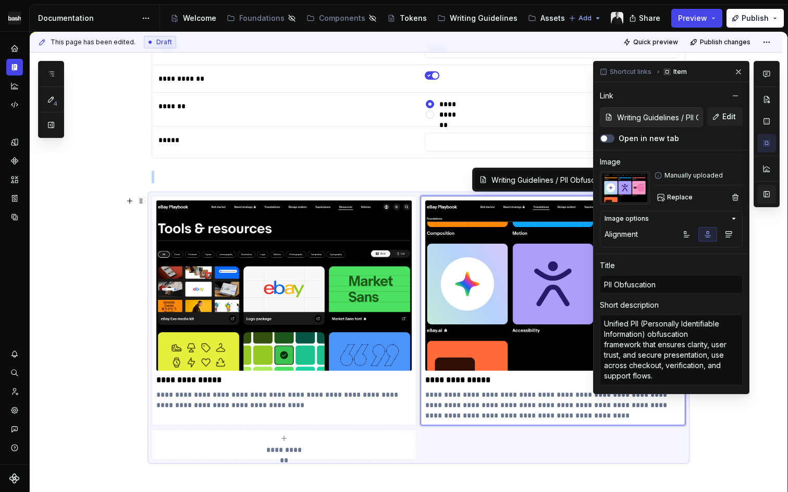
click at [766, 197] on button "button" at bounding box center [766, 194] width 19 height 19
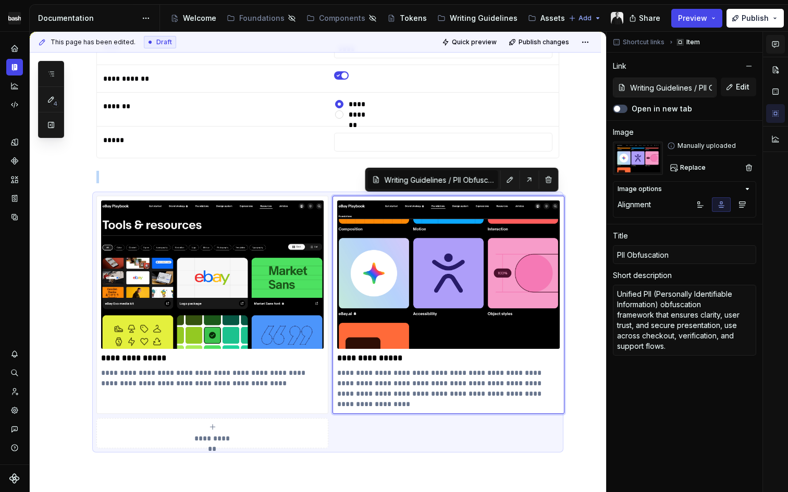
click at [775, 42] on icon "button" at bounding box center [775, 44] width 8 height 8
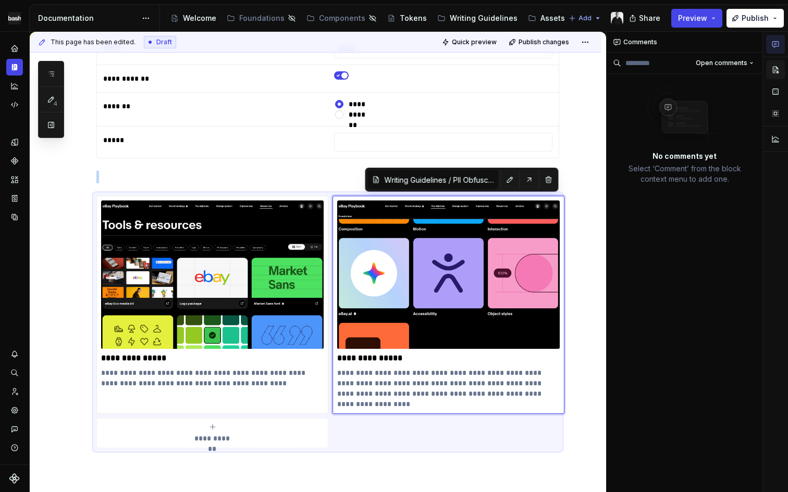
click at [774, 69] on button "button" at bounding box center [775, 69] width 19 height 19
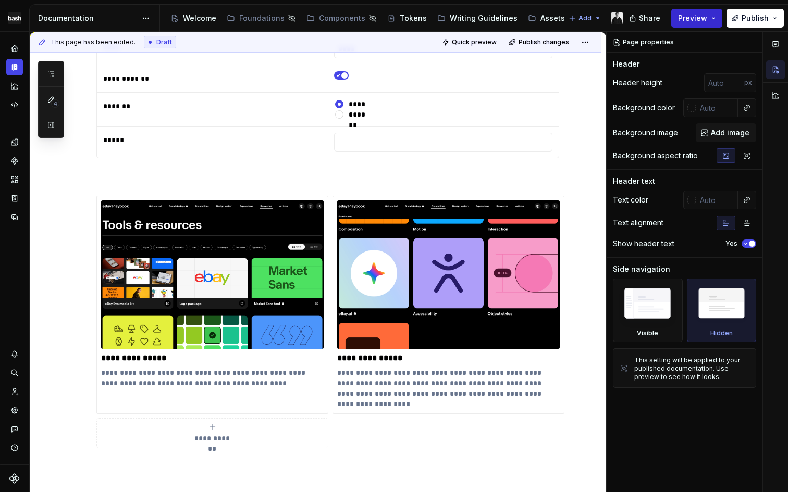
click at [690, 25] on button "Preview" at bounding box center [696, 18] width 51 height 19
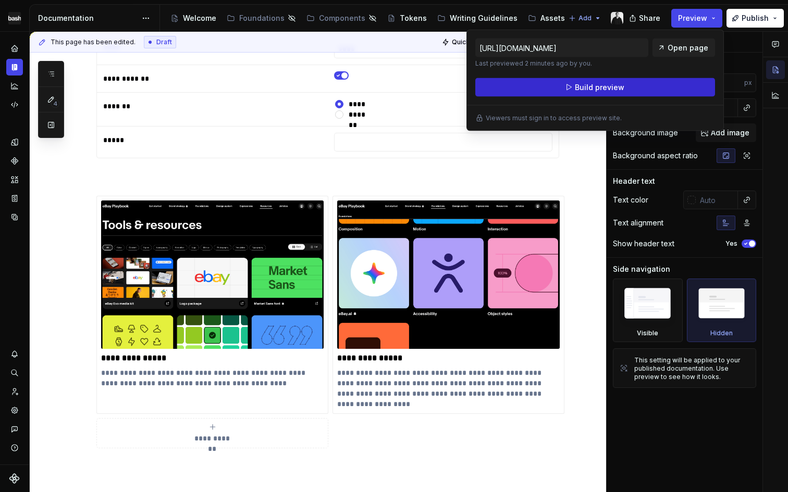
click at [587, 85] on span "Build preview" at bounding box center [600, 87] width 50 height 10
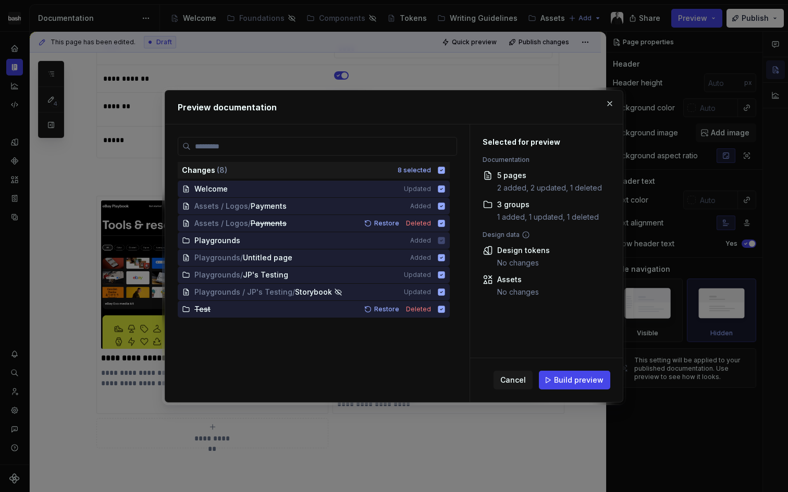
click at [581, 394] on div "Cancel Build preview" at bounding box center [546, 380] width 153 height 44
click at [581, 388] on button "Build preview" at bounding box center [574, 380] width 71 height 19
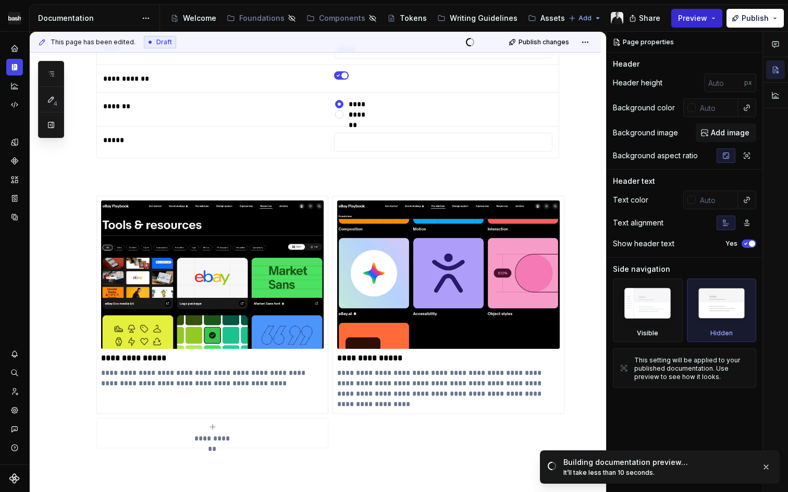
click at [700, 20] on span "Preview" at bounding box center [692, 18] width 29 height 10
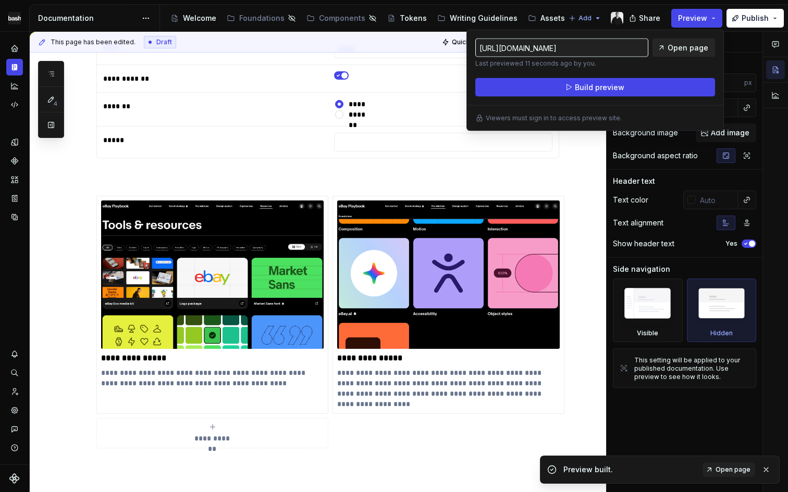
click at [680, 47] on span "Open page" at bounding box center [687, 48] width 41 height 10
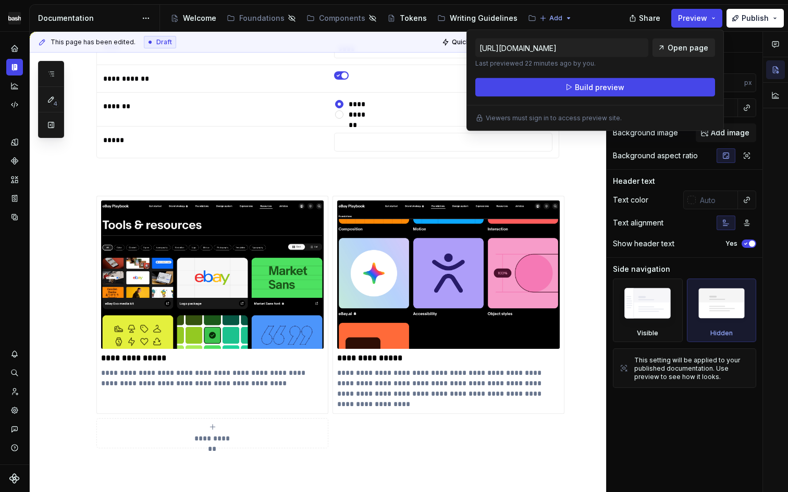
type textarea "*"
